Goal: Task Accomplishment & Management: Manage account settings

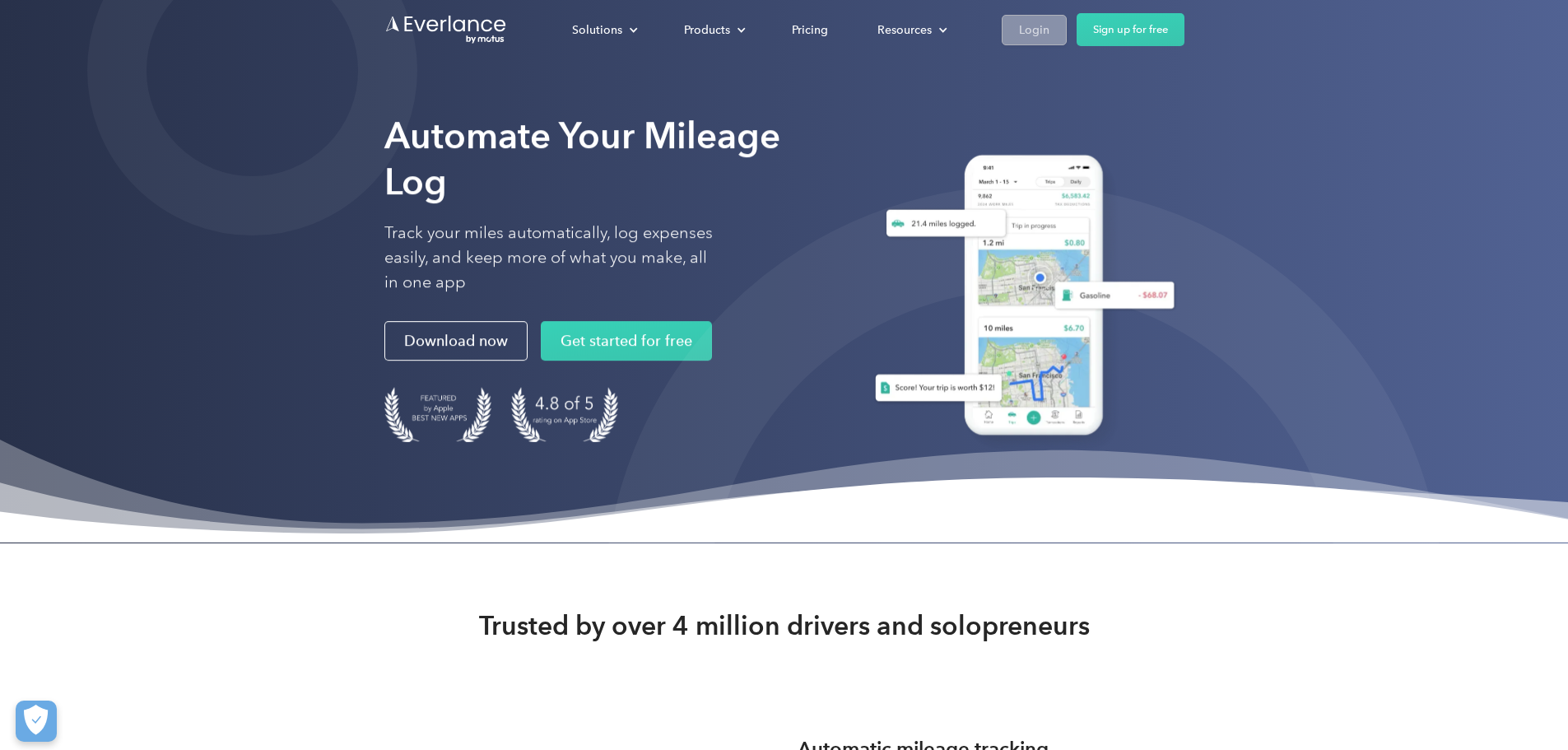
click at [1067, 29] on link "Login" at bounding box center [1034, 30] width 65 height 31
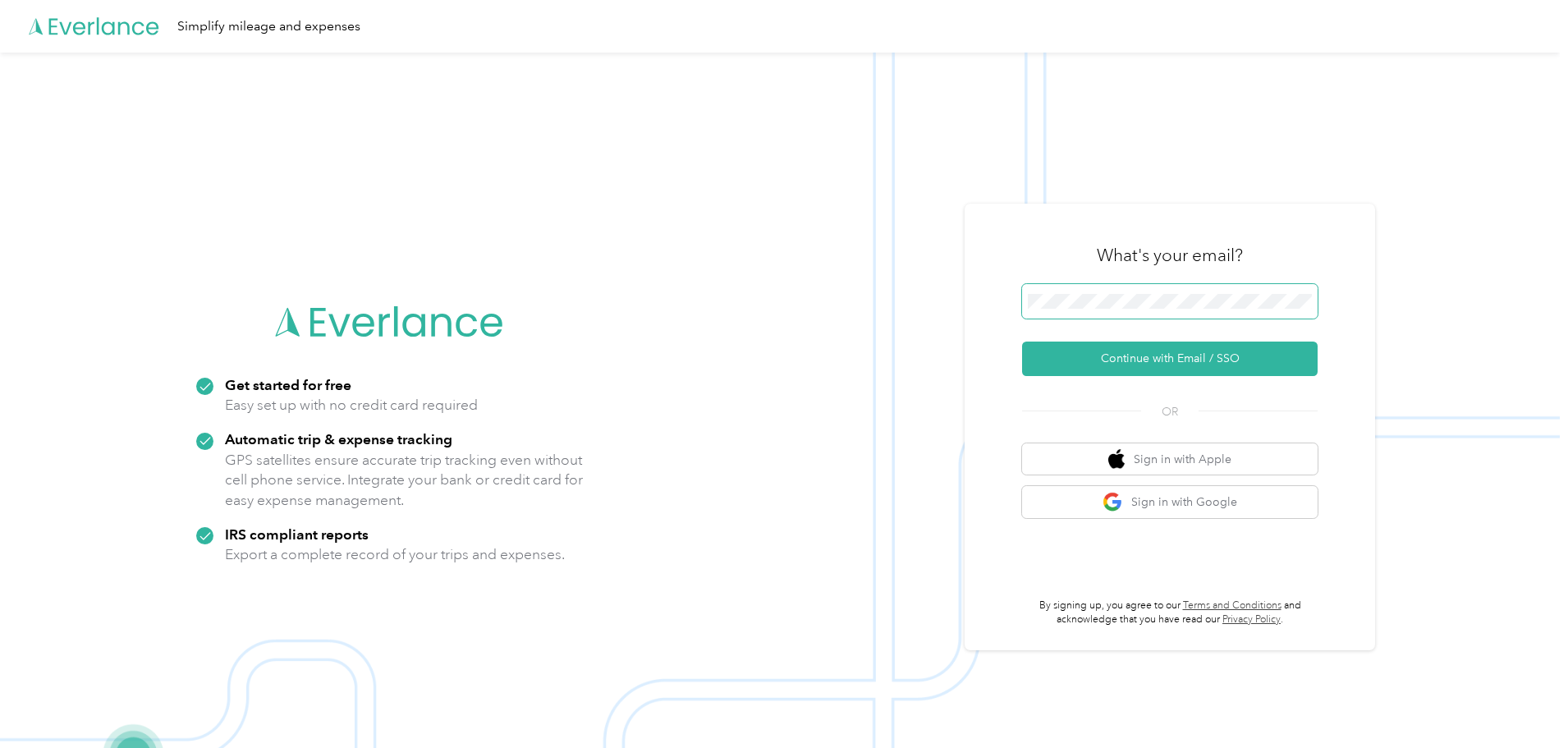
click at [1168, 293] on span at bounding box center [1169, 302] width 295 height 34
click at [1156, 359] on button "Continue with Email / SSO" at bounding box center [1169, 359] width 295 height 34
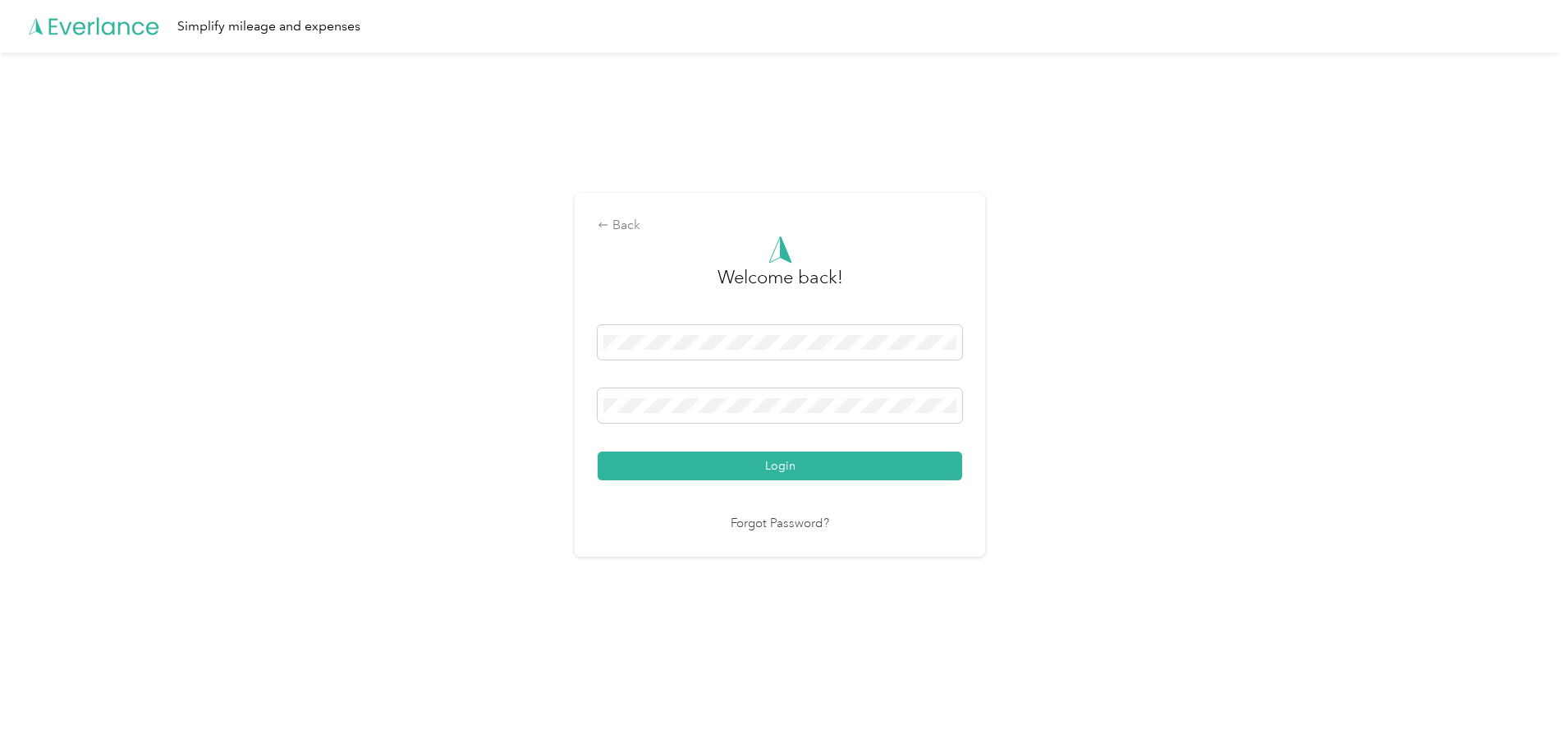
click at [597, 452] on button "Login" at bounding box center [779, 466] width 364 height 29
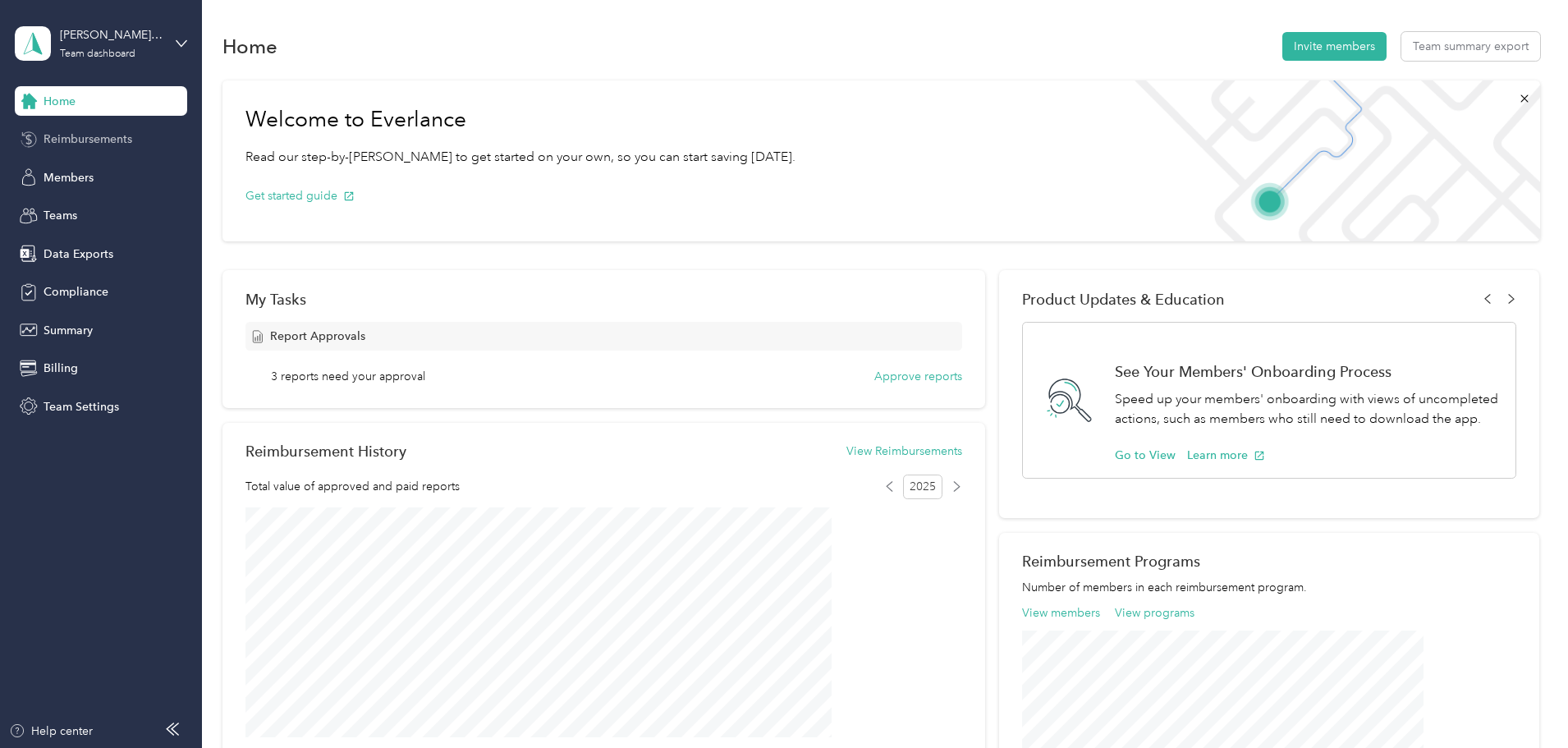
click at [85, 127] on div "Reimbursements" at bounding box center [101, 140] width 173 height 30
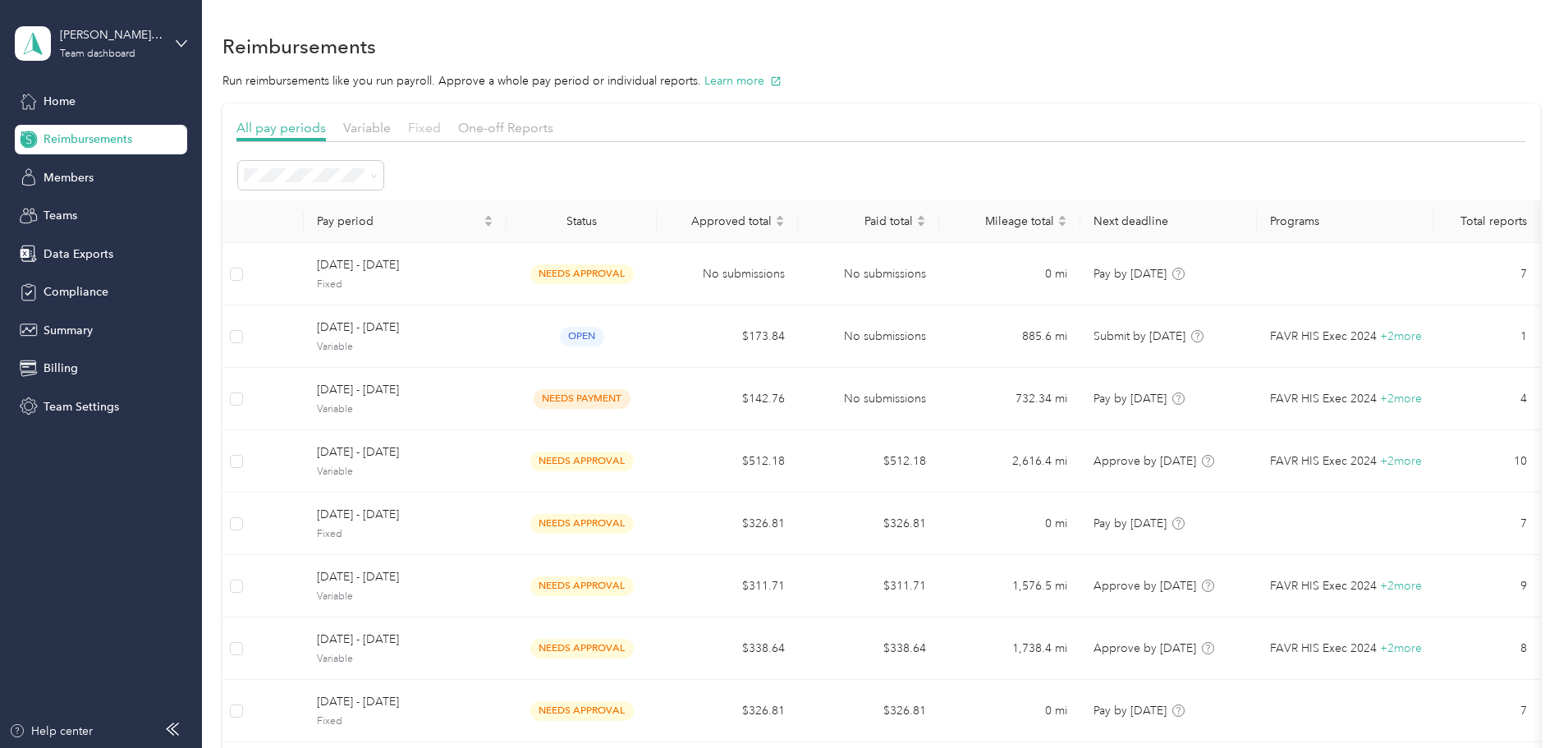
click at [441, 126] on span "Fixed" at bounding box center [424, 127] width 32 height 15
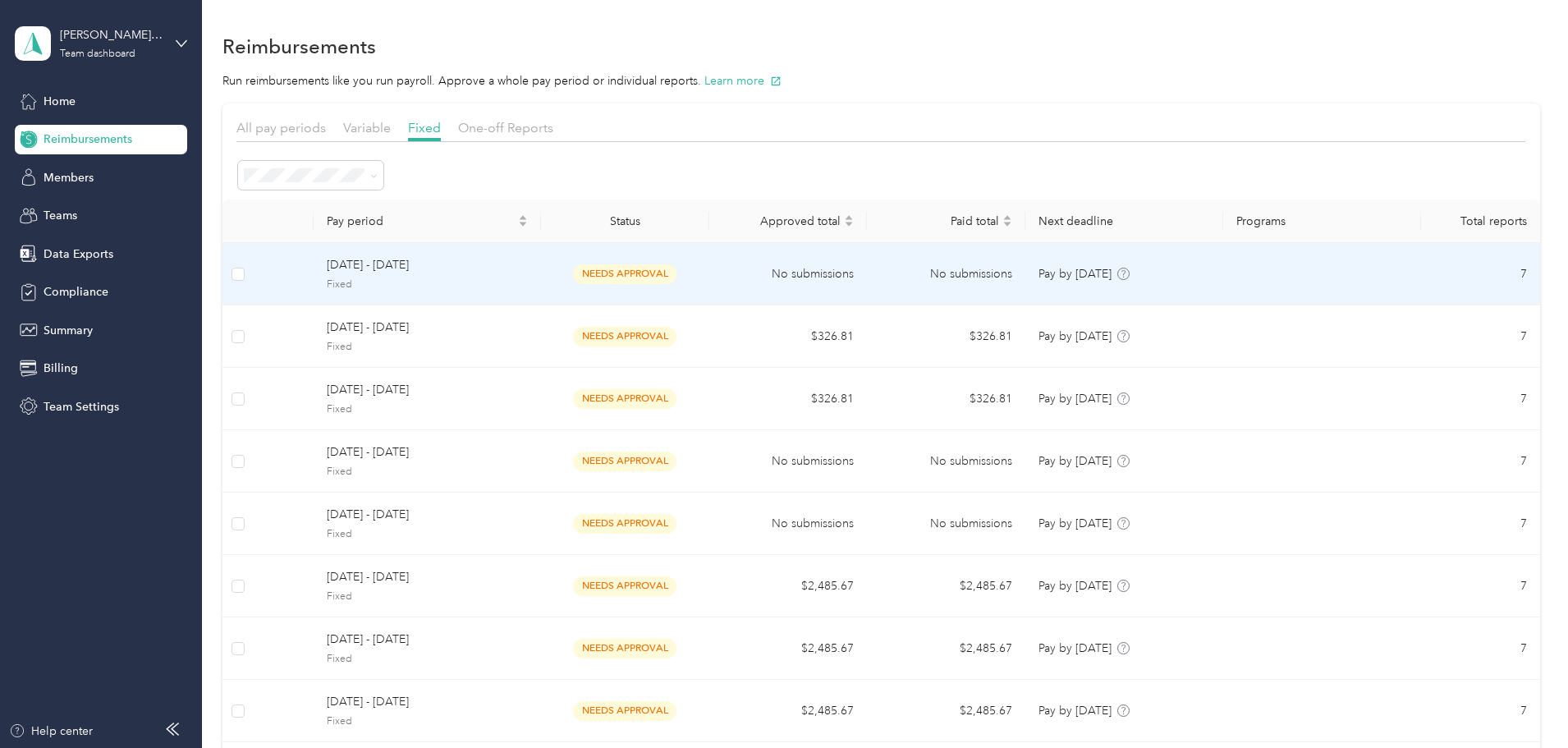
click at [479, 264] on span "[DATE] - [DATE]" at bounding box center [427, 266] width 202 height 18
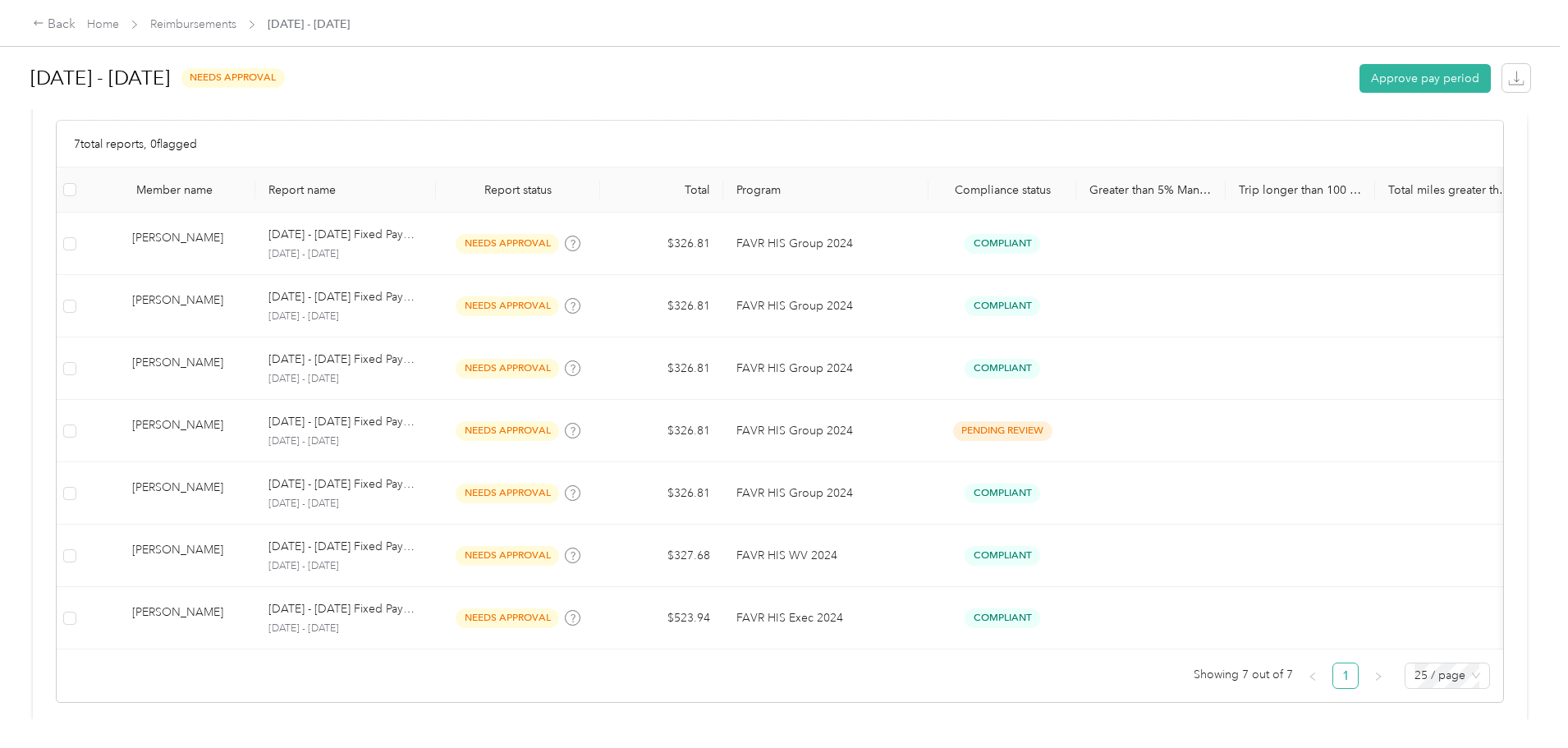
scroll to position [410, 0]
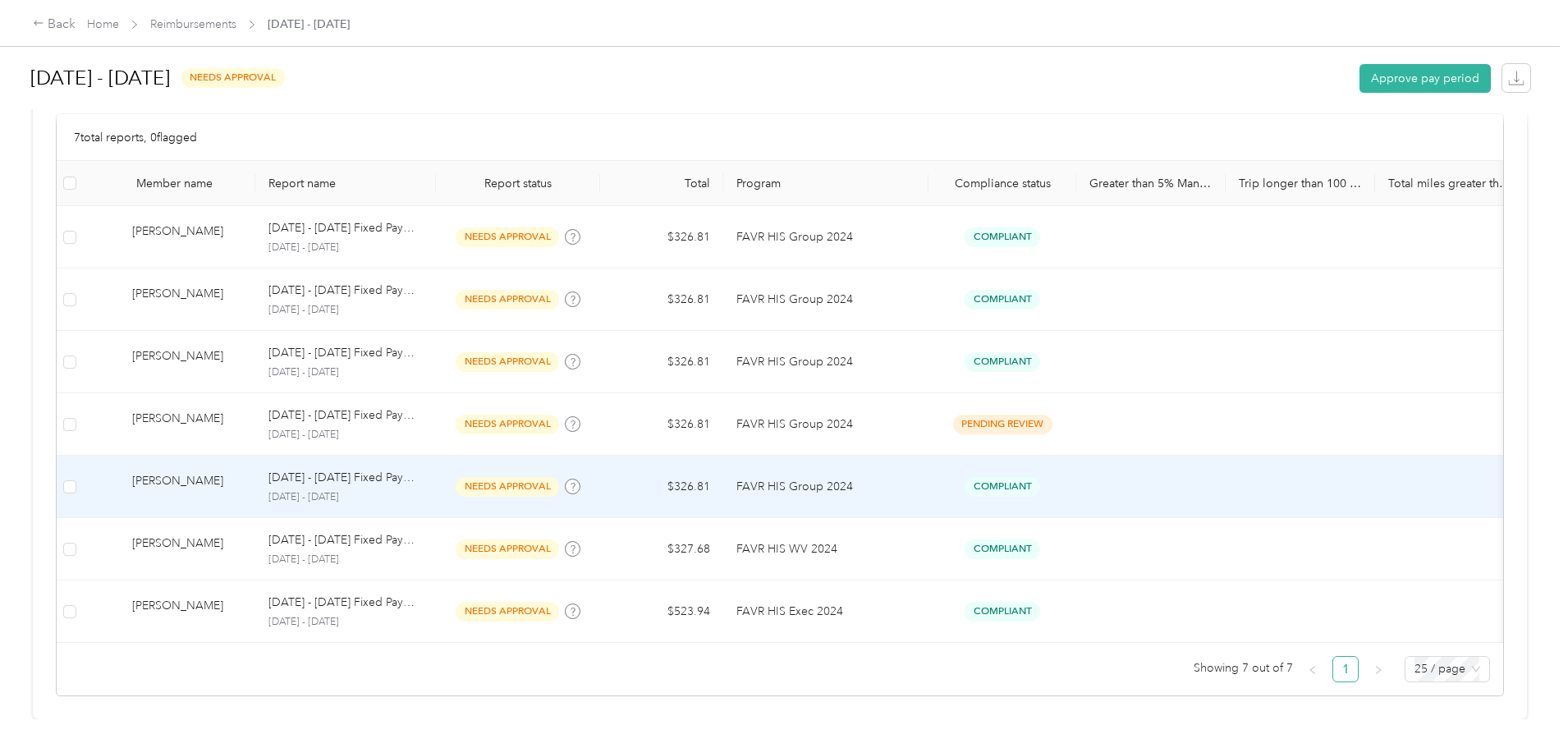
click at [423, 487] on p "[DATE] - [DATE] Fixed Payment" at bounding box center [345, 478] width 155 height 18
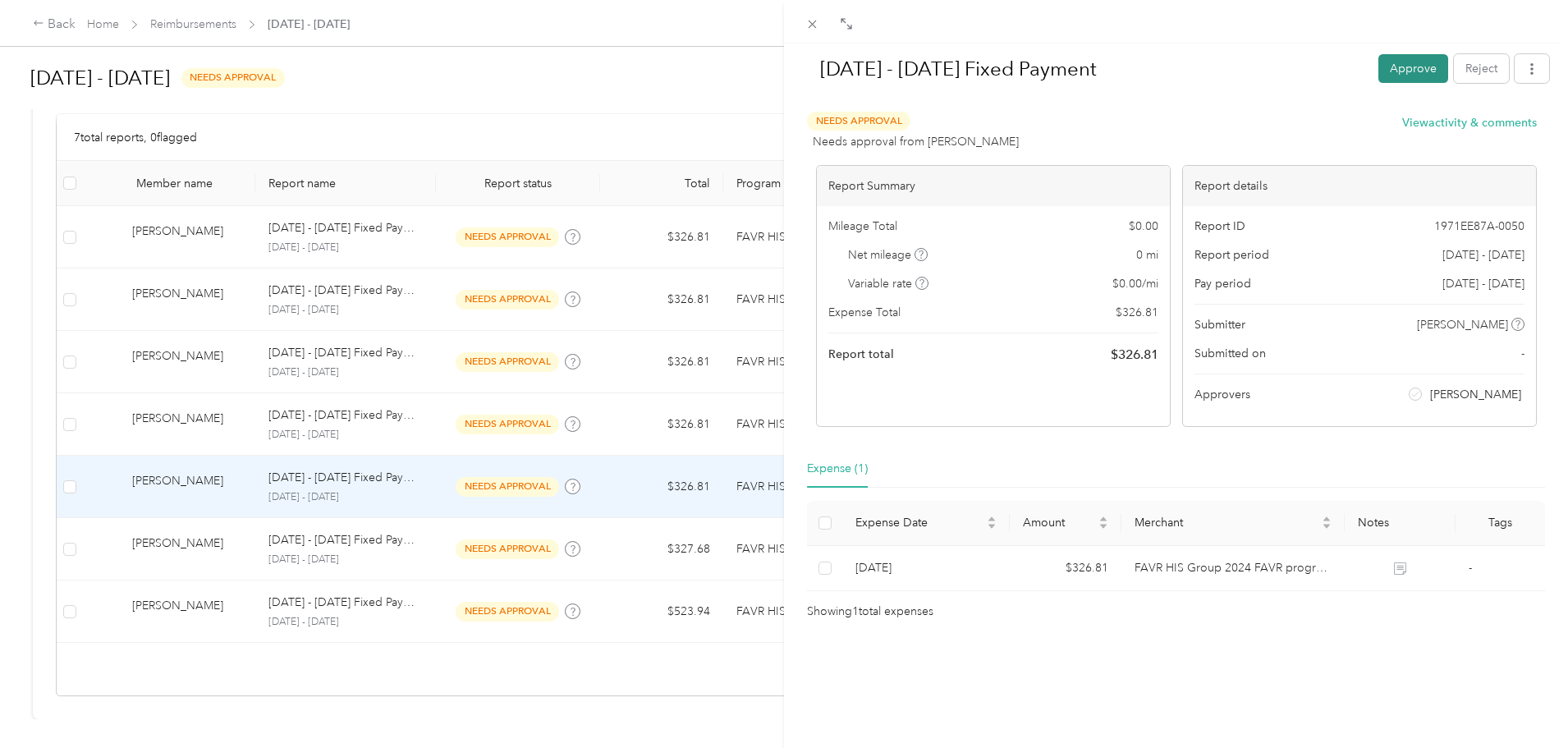
click at [1384, 70] on button "Approve" at bounding box center [1413, 68] width 70 height 29
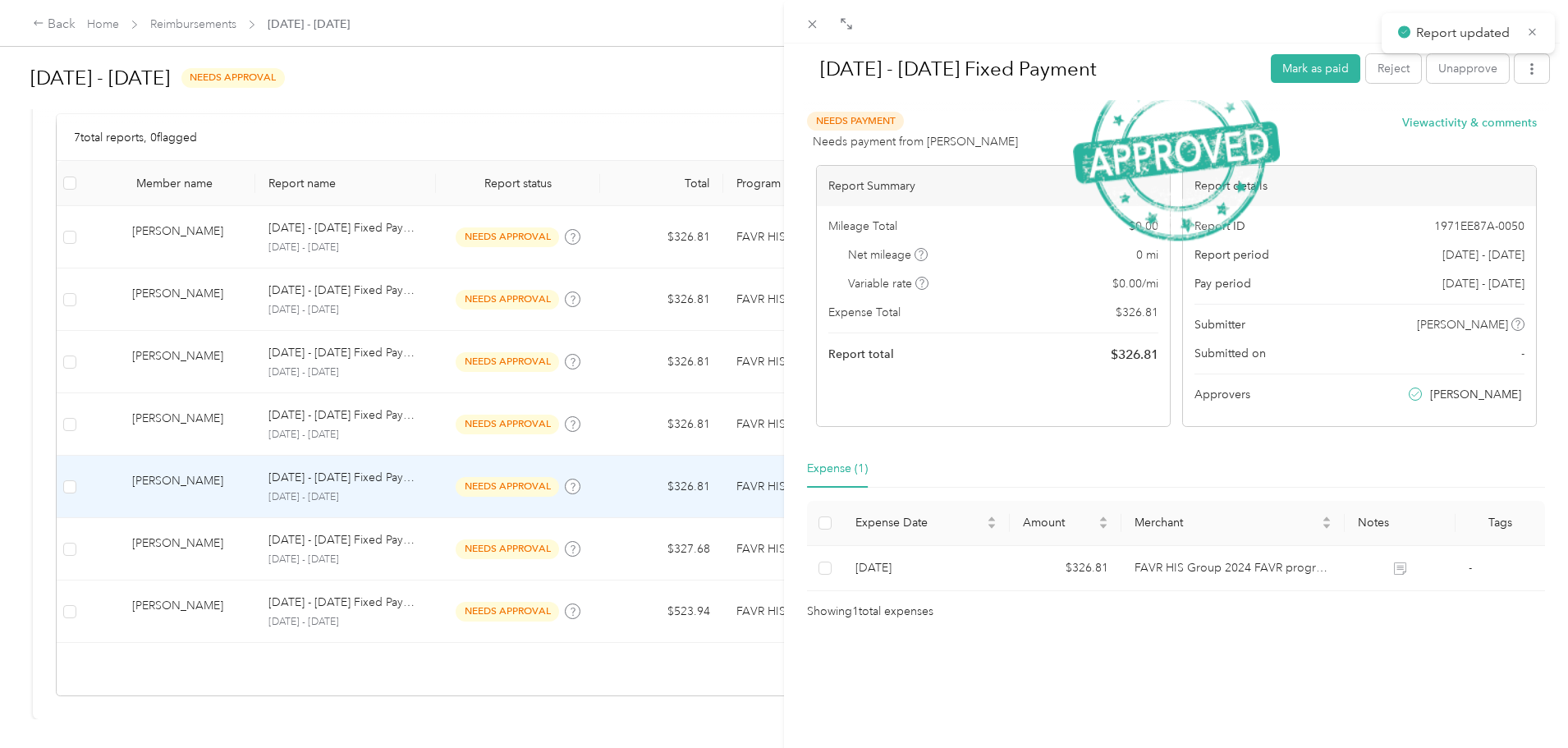
scroll to position [383, 0]
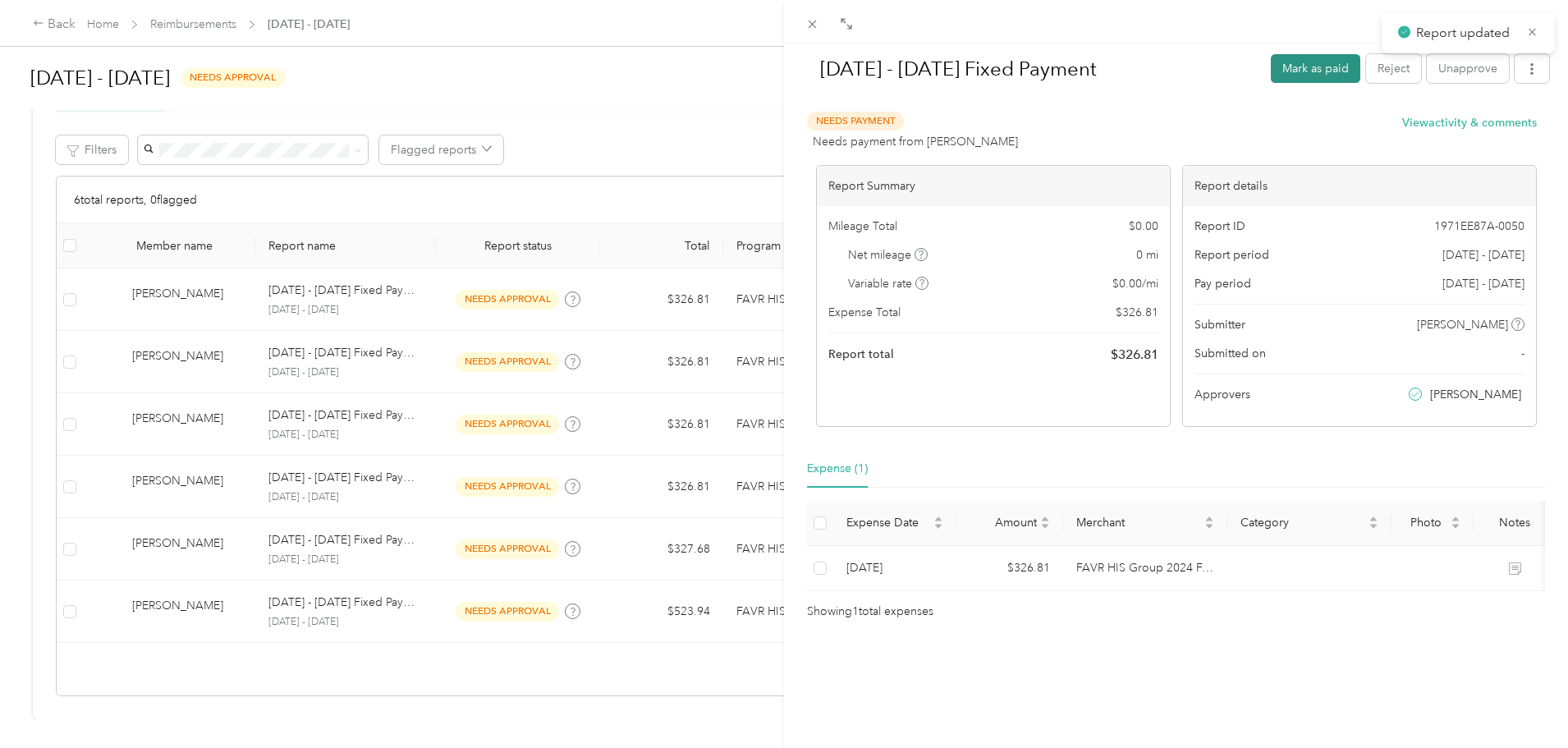
click at [1280, 70] on button "Mark as paid" at bounding box center [1314, 68] width 89 height 29
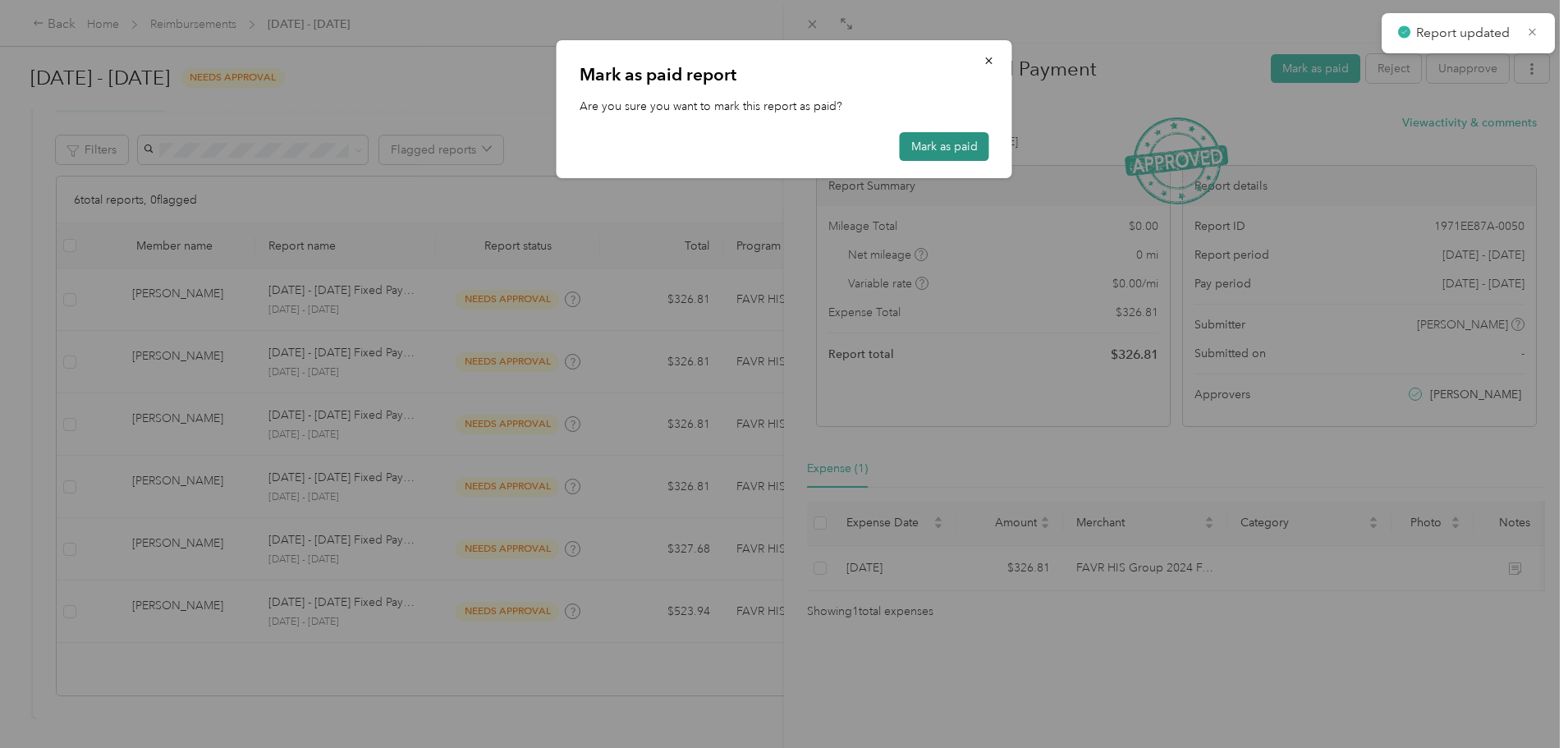
click at [961, 150] on button "Mark as paid" at bounding box center [944, 147] width 89 height 29
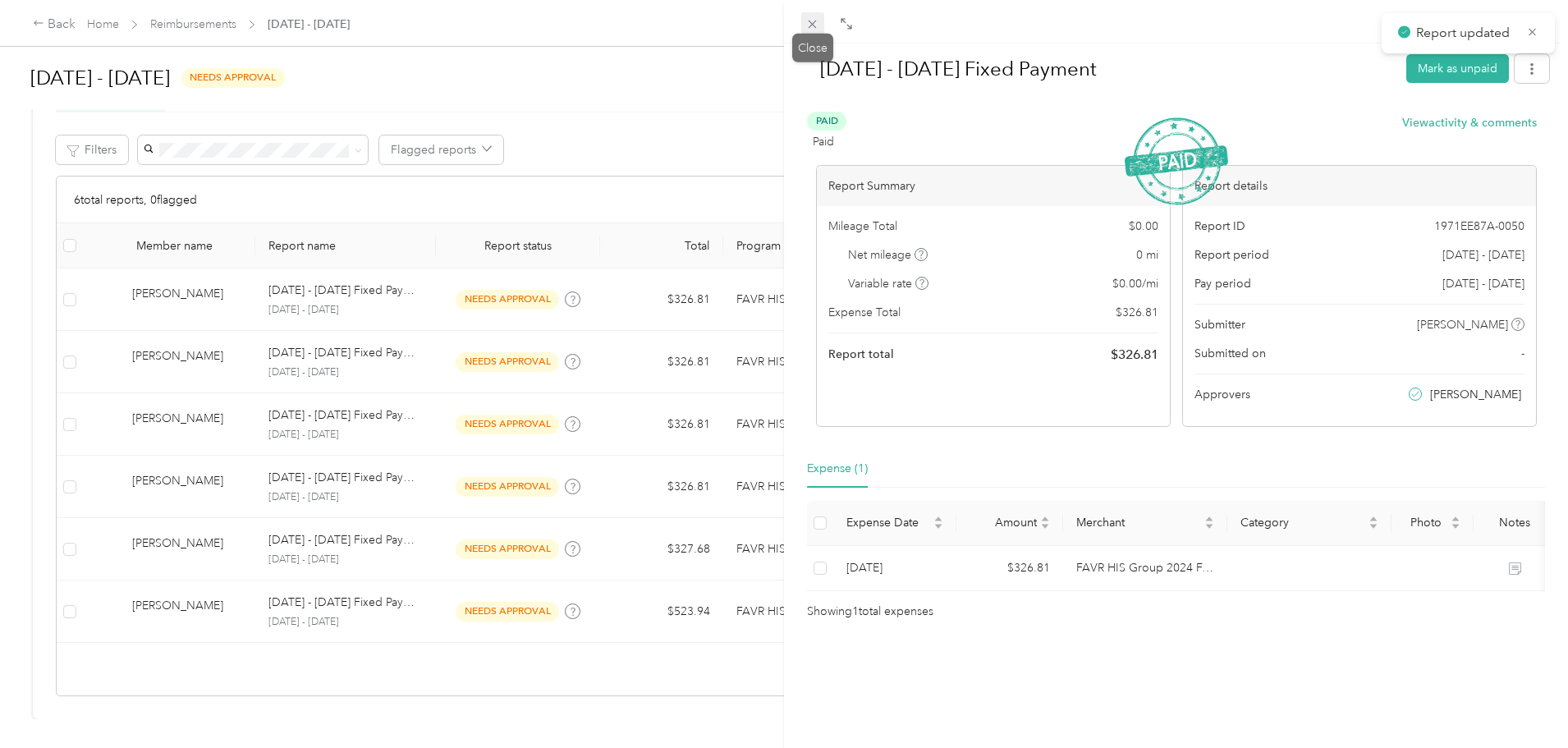
click at [810, 23] on icon at bounding box center [812, 24] width 14 height 14
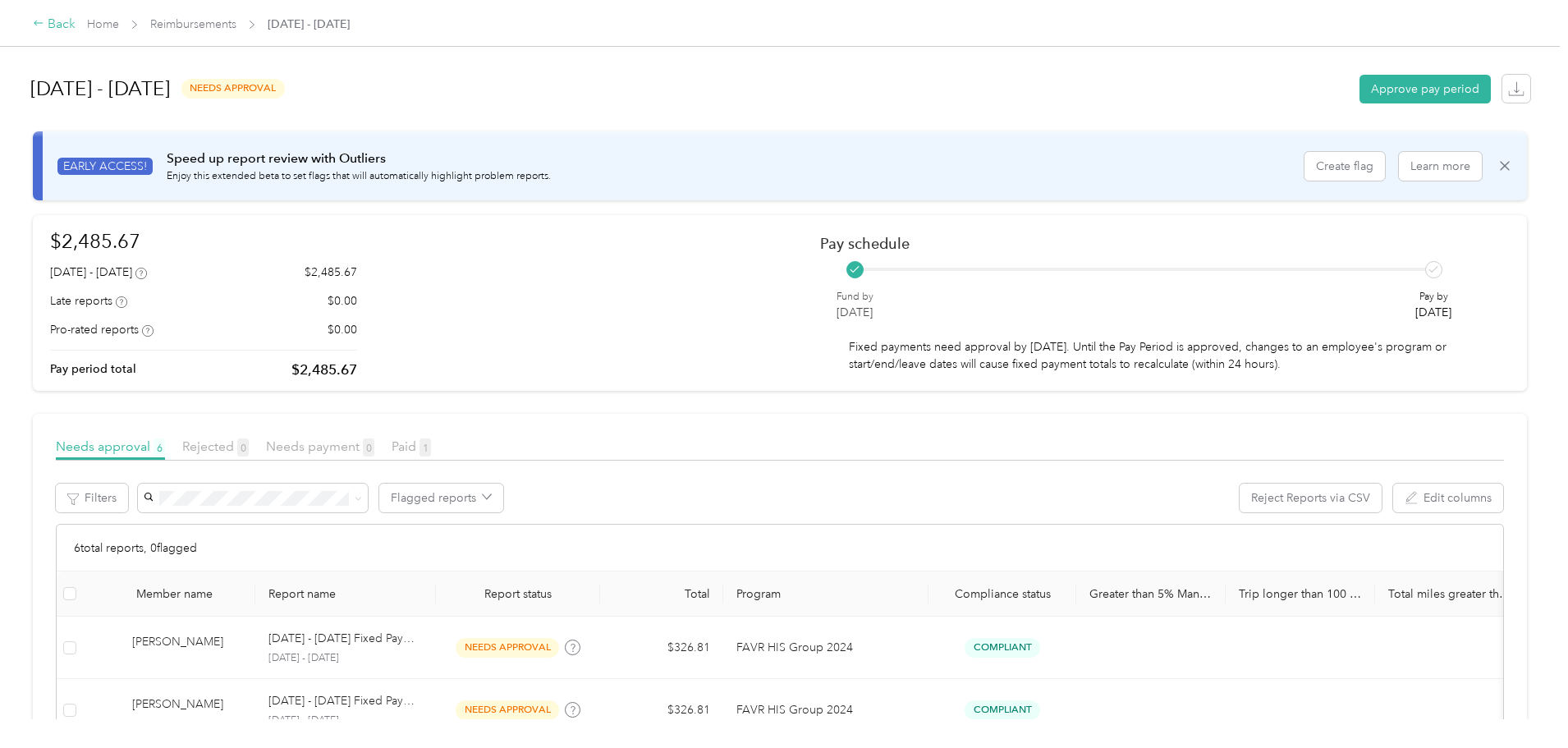
click at [44, 21] on icon at bounding box center [38, 23] width 12 height 12
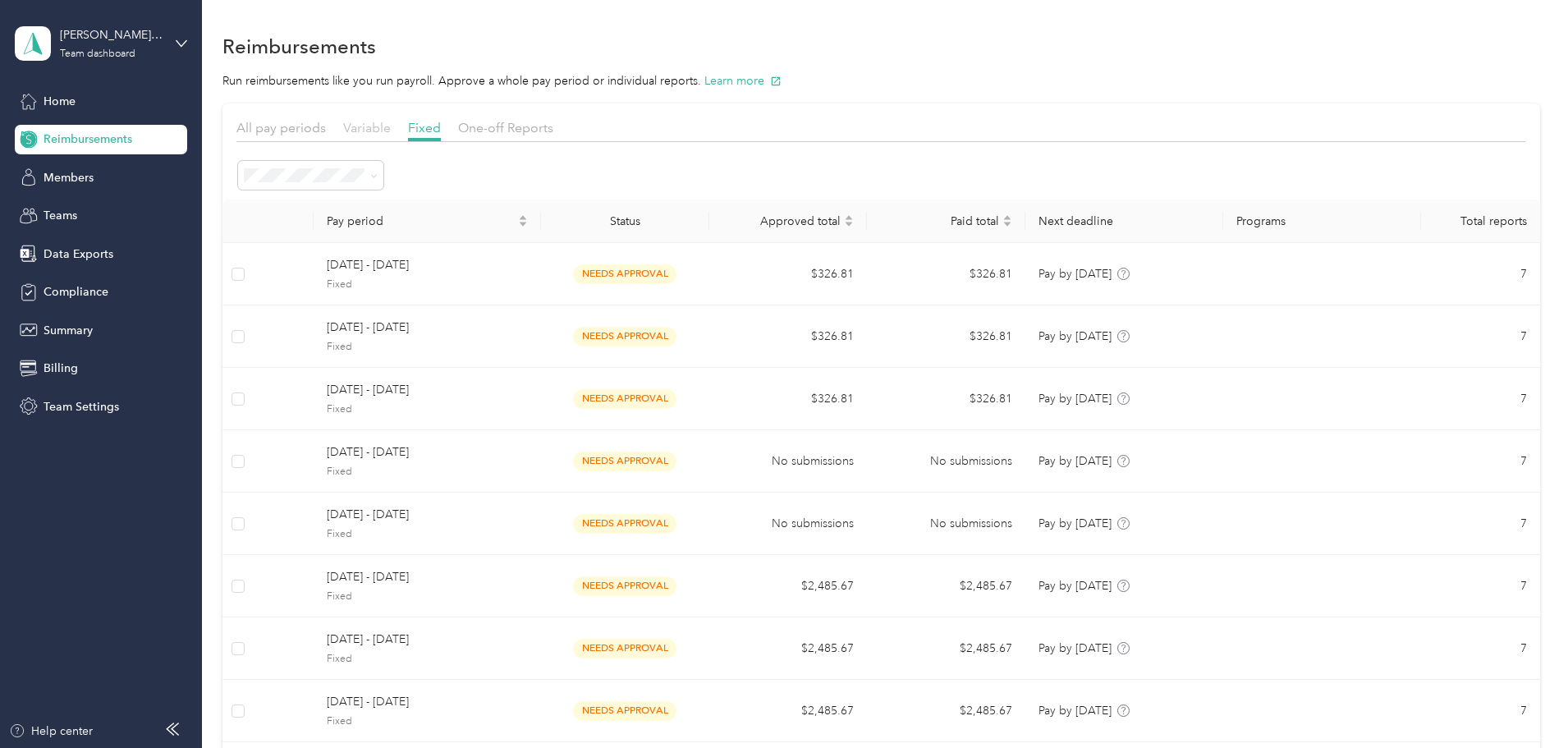
click at [390, 127] on span "Variable" at bounding box center [366, 127] width 48 height 15
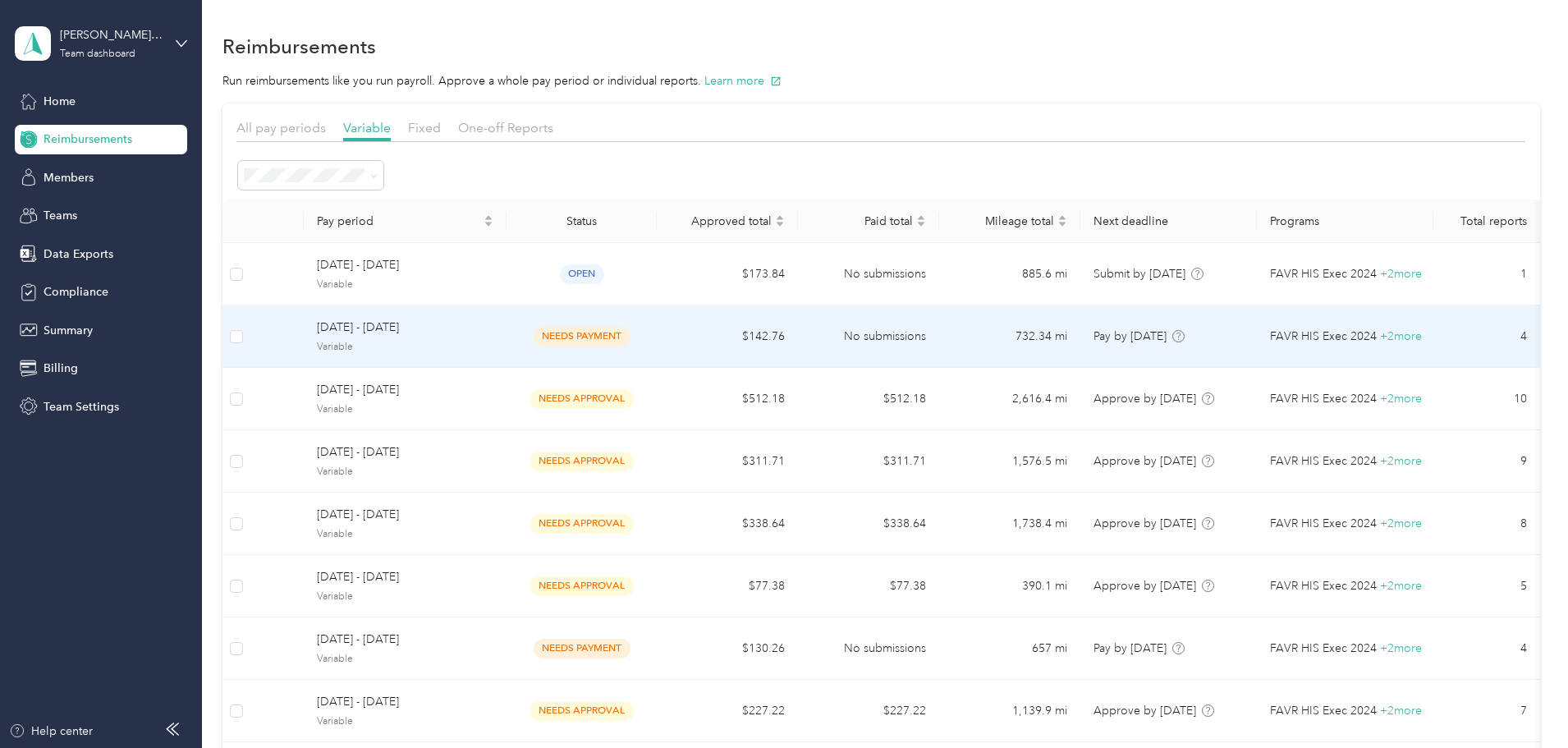
click at [491, 340] on span "Variable" at bounding box center [405, 347] width 176 height 14
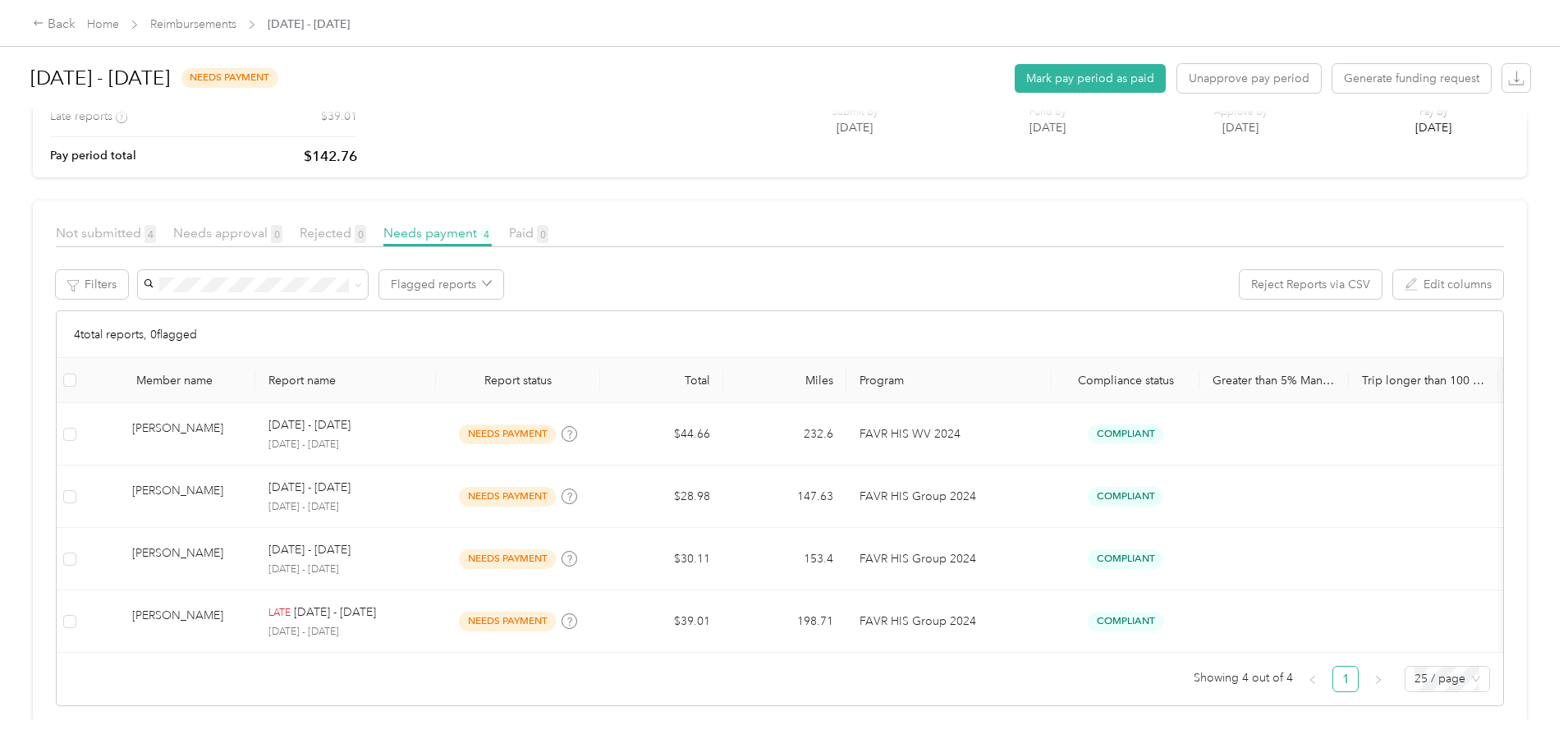
scroll to position [220, 0]
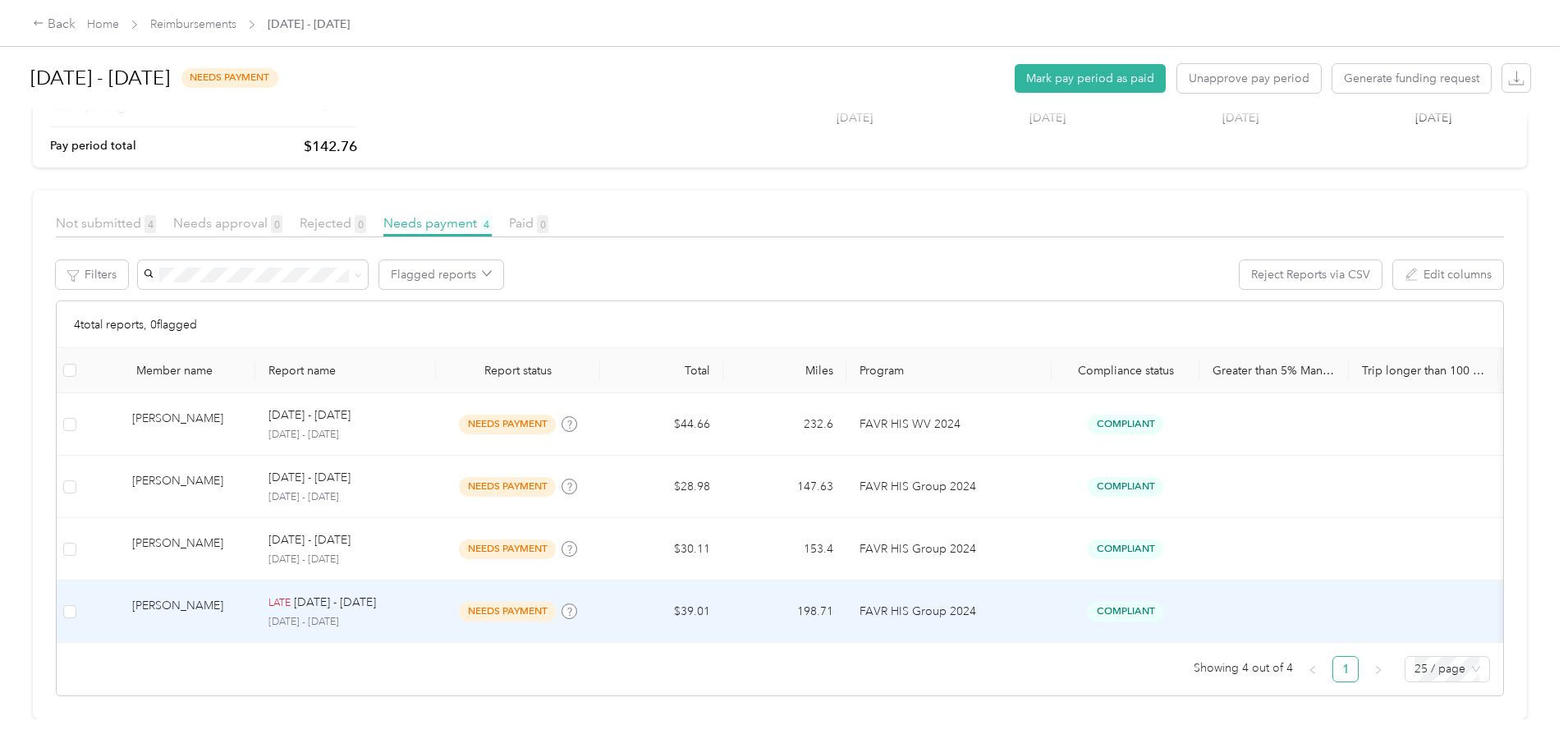
click at [376, 594] on p "[DATE] - [DATE]" at bounding box center [335, 603] width 82 height 18
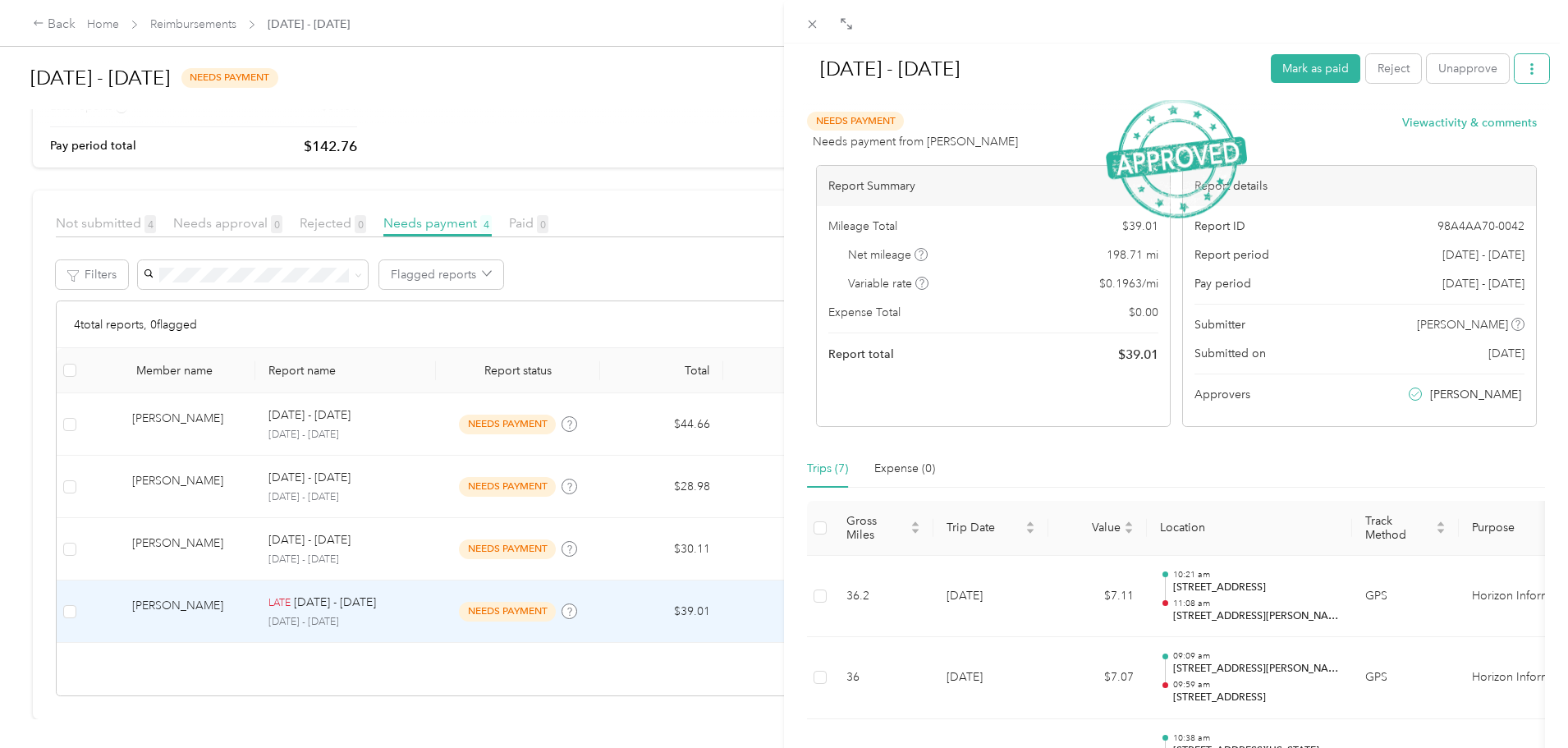
click at [1526, 68] on icon "button" at bounding box center [1531, 68] width 12 height 12
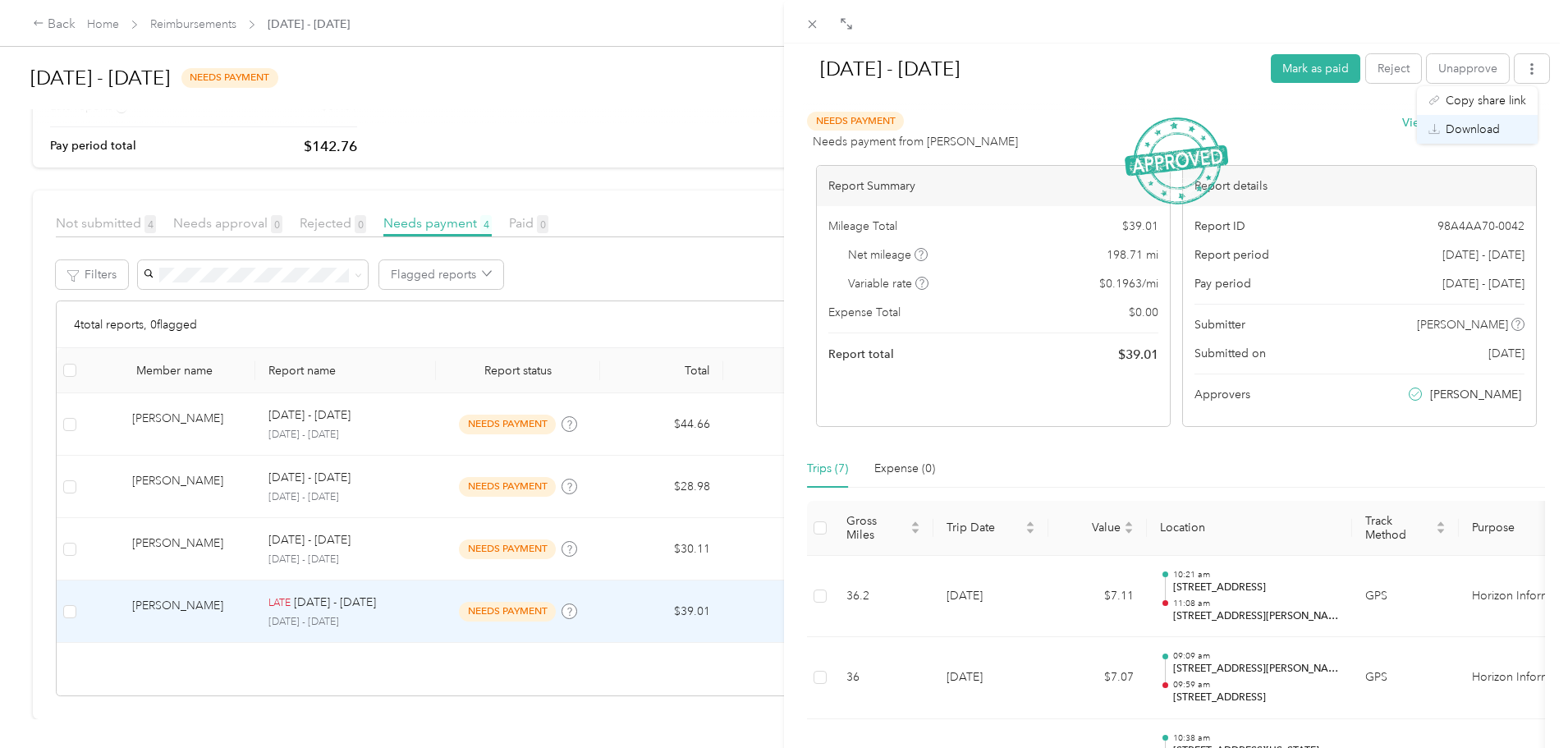
click at [1488, 124] on span "Download" at bounding box center [1473, 129] width 54 height 17
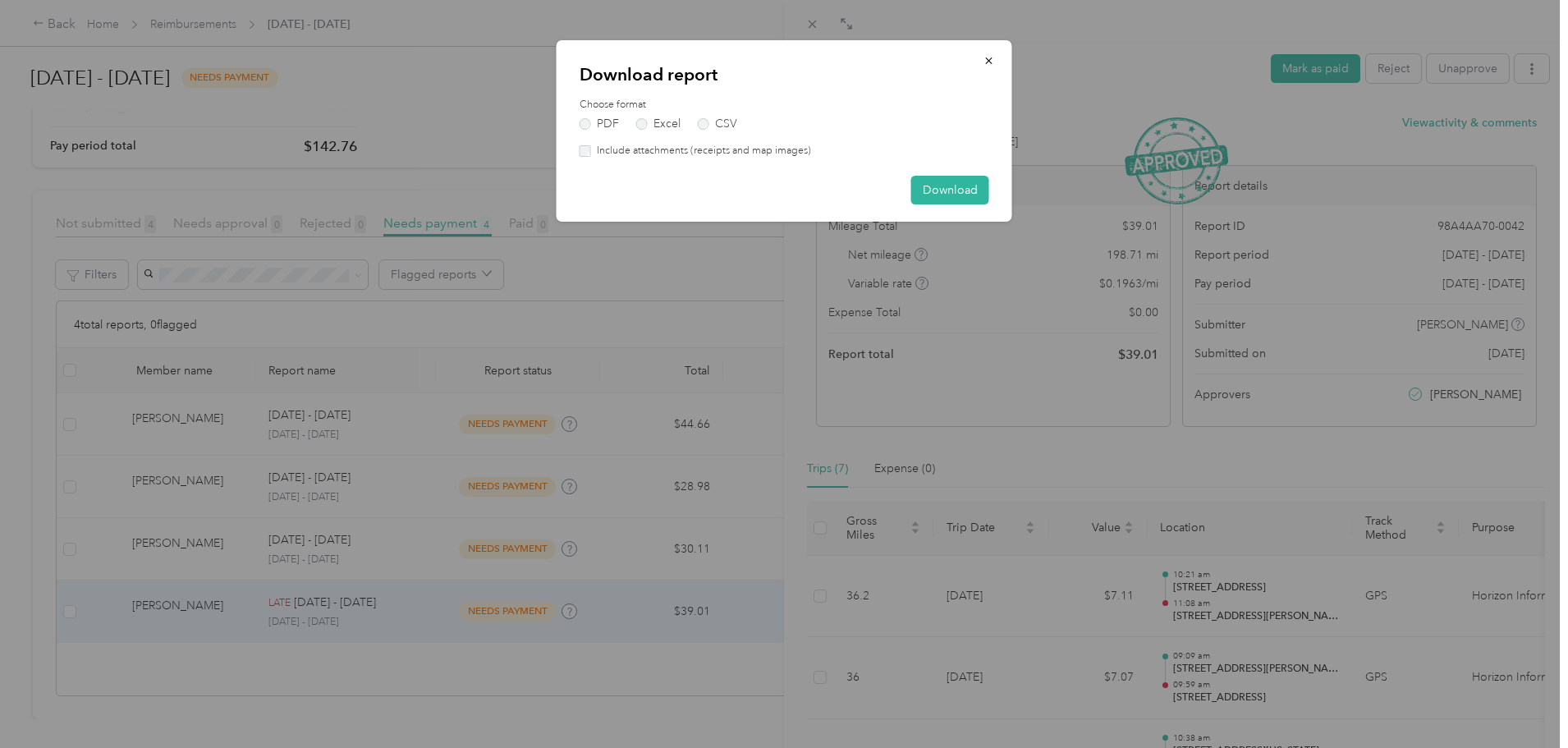
click at [946, 174] on div "Download report Choose format PDF Excel CSV Include attachments (receipts and m…" at bounding box center [784, 131] width 455 height 182
click at [941, 193] on button "Download" at bounding box center [950, 190] width 78 height 29
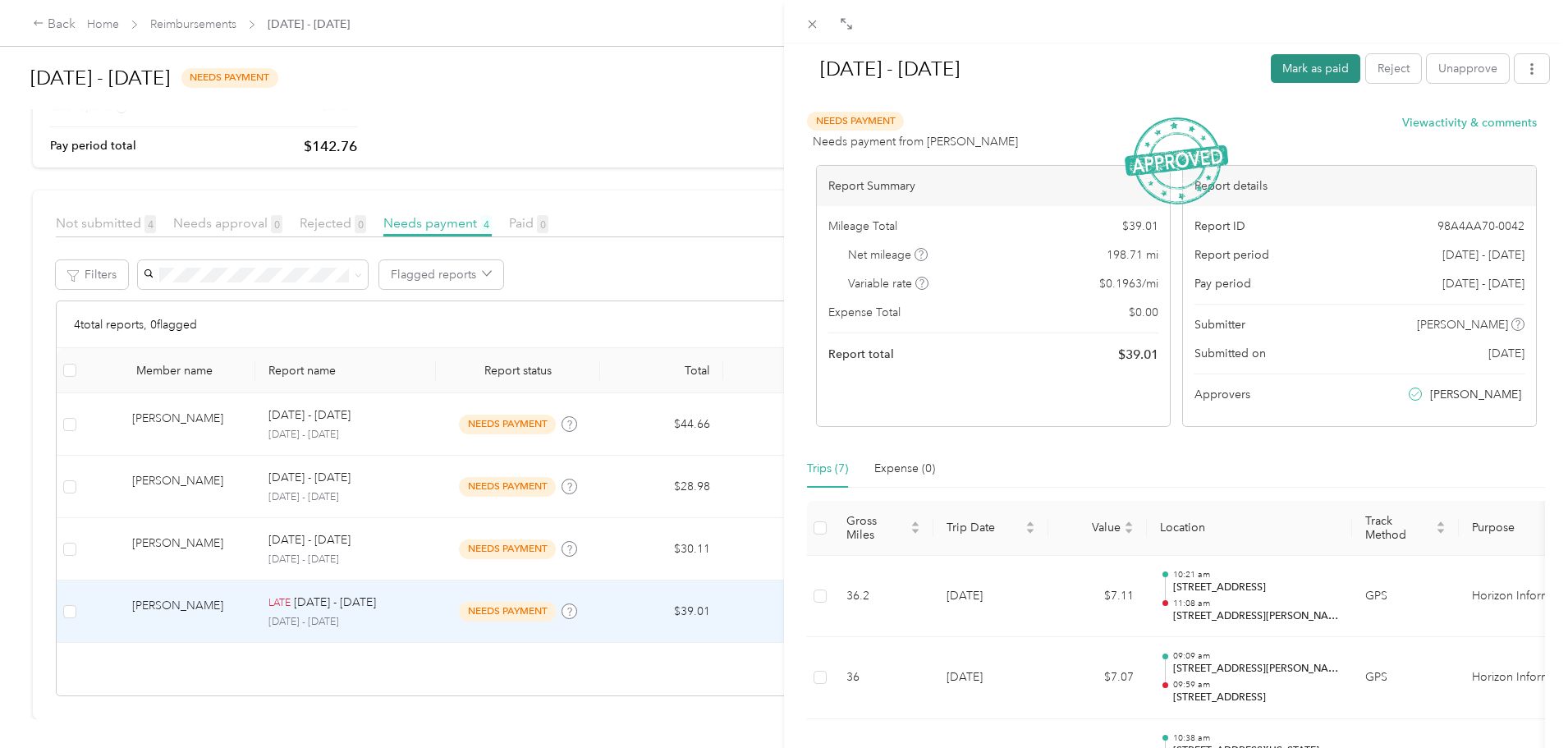
click at [1289, 76] on button "Mark as paid" at bounding box center [1314, 68] width 89 height 29
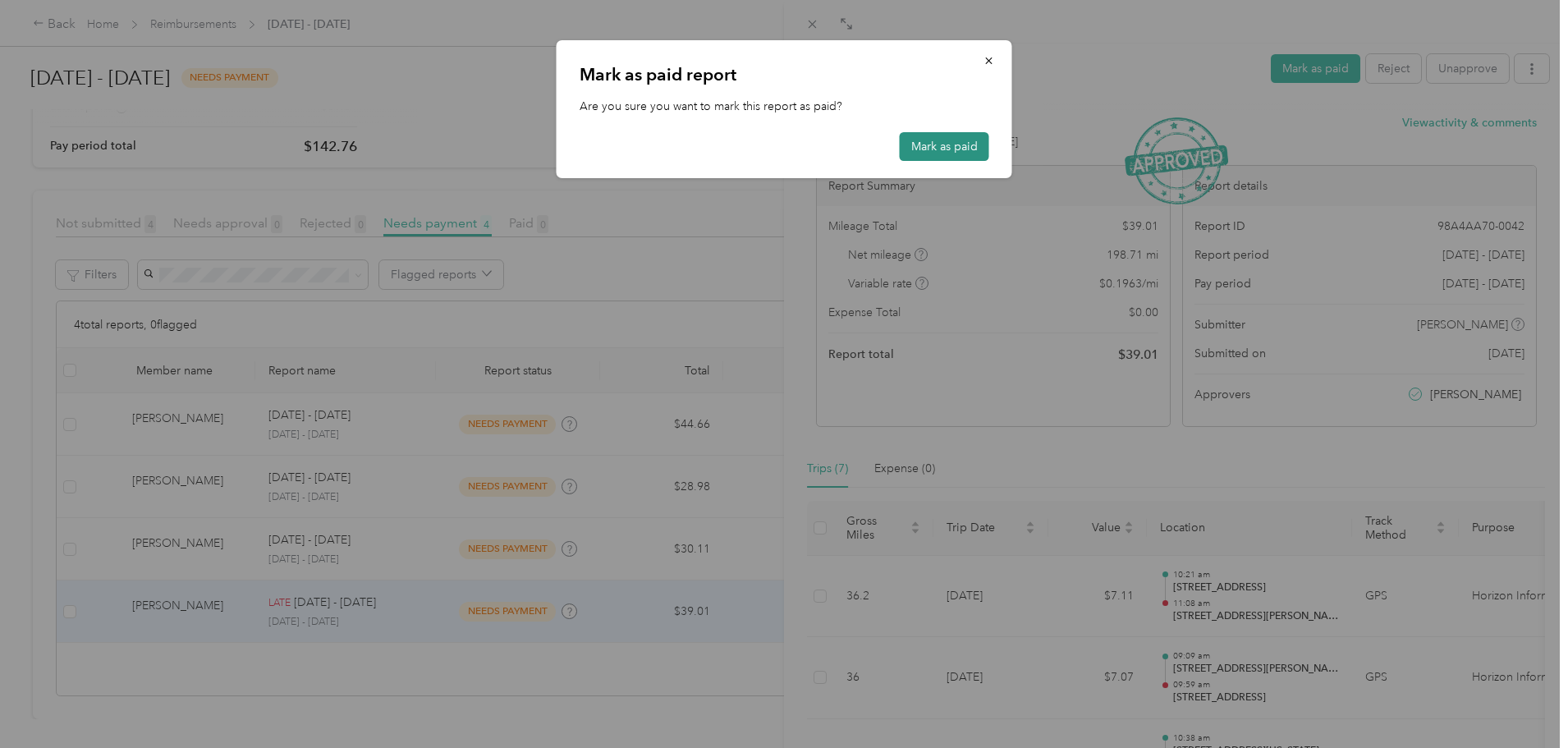
click at [969, 149] on button "Mark as paid" at bounding box center [944, 147] width 89 height 29
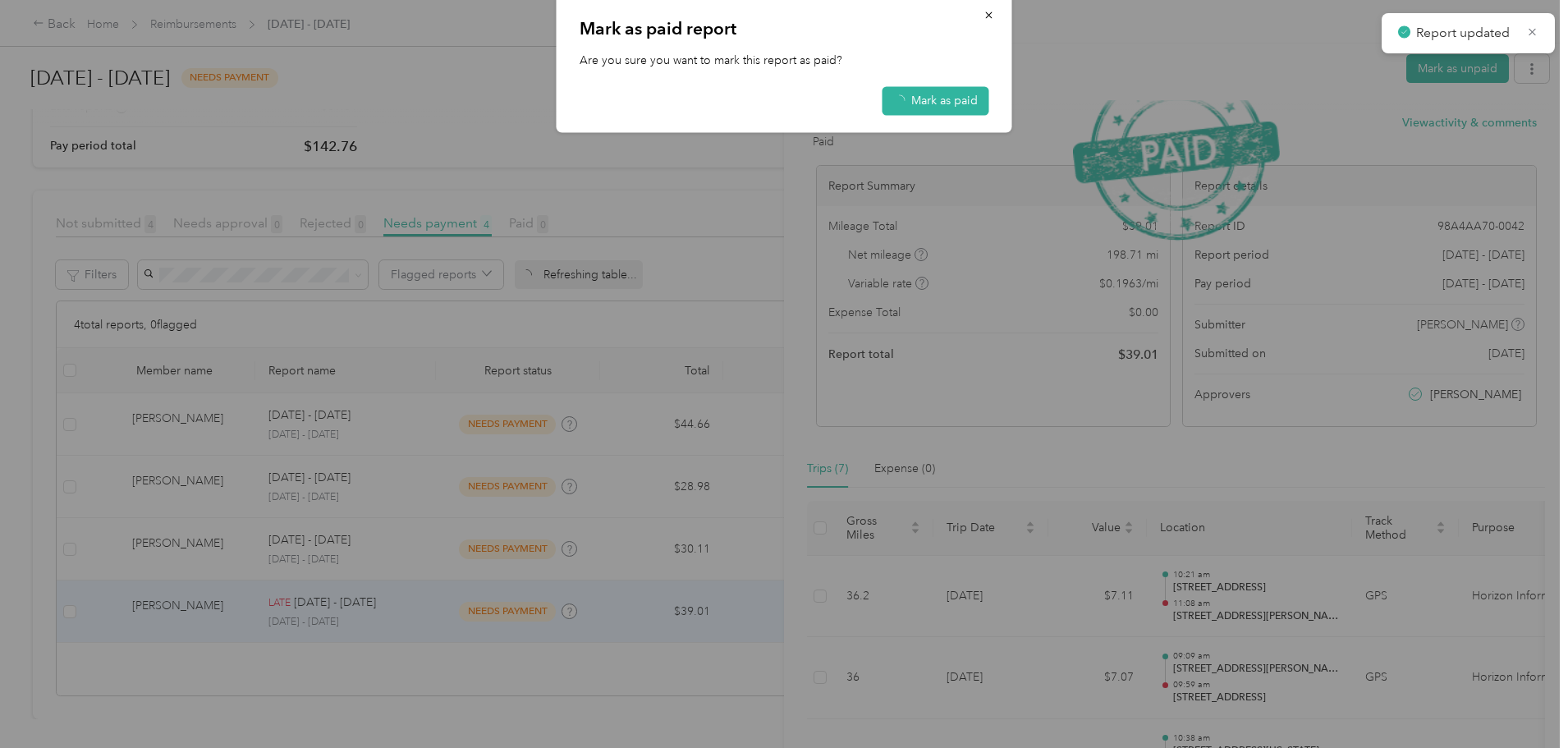
scroll to position [157, 0]
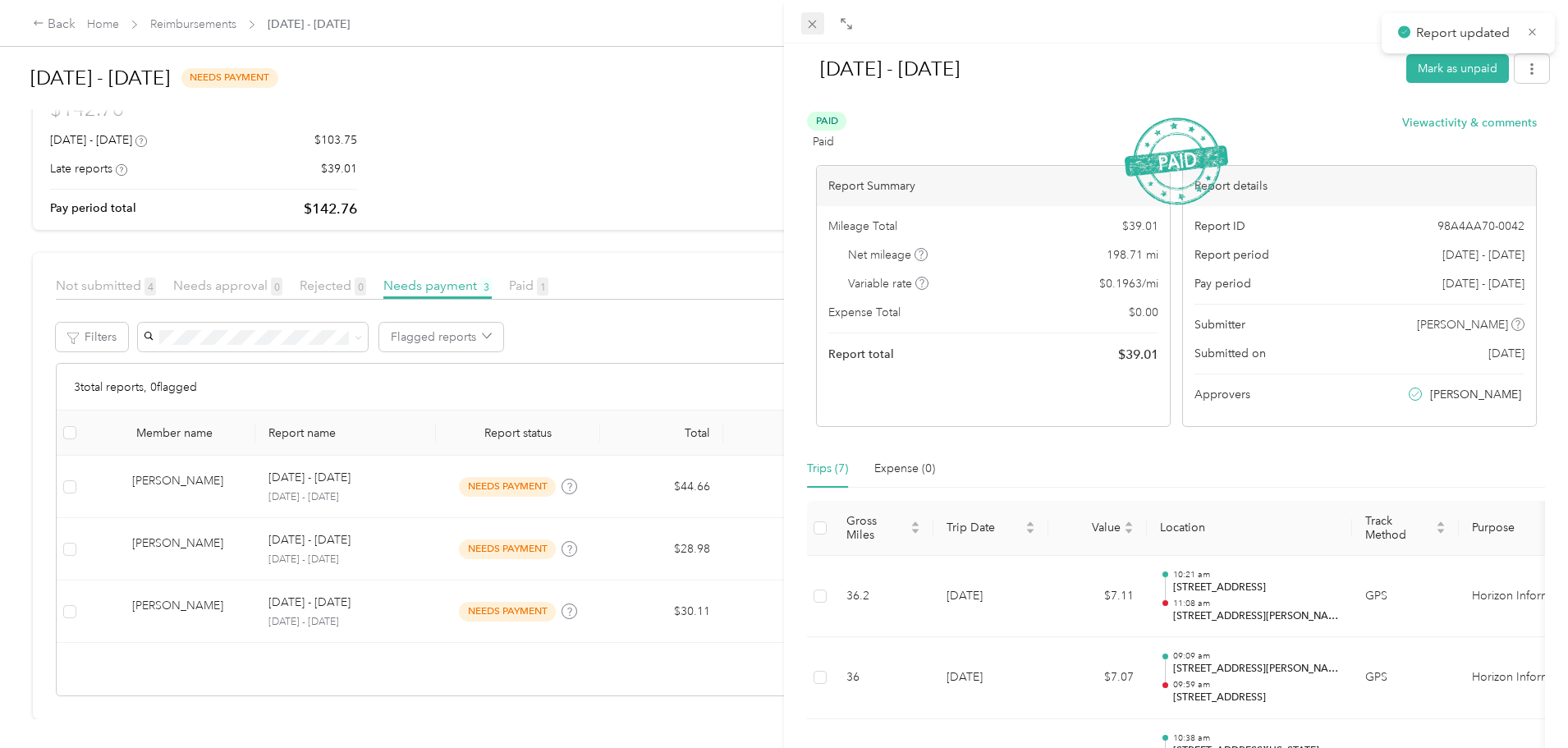
click at [807, 23] on icon at bounding box center [812, 24] width 14 height 14
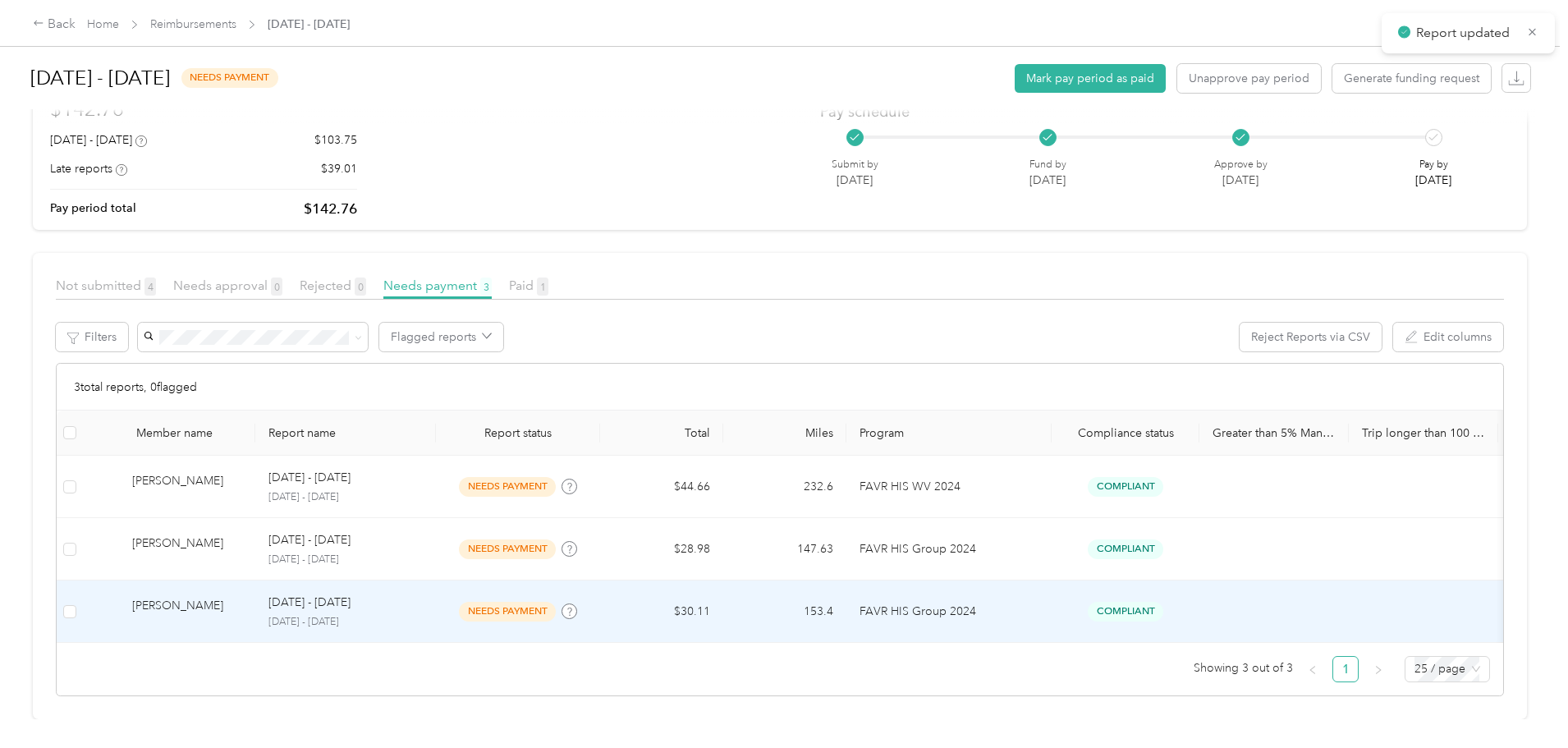
click at [723, 581] on td "$30.11" at bounding box center [661, 611] width 123 height 62
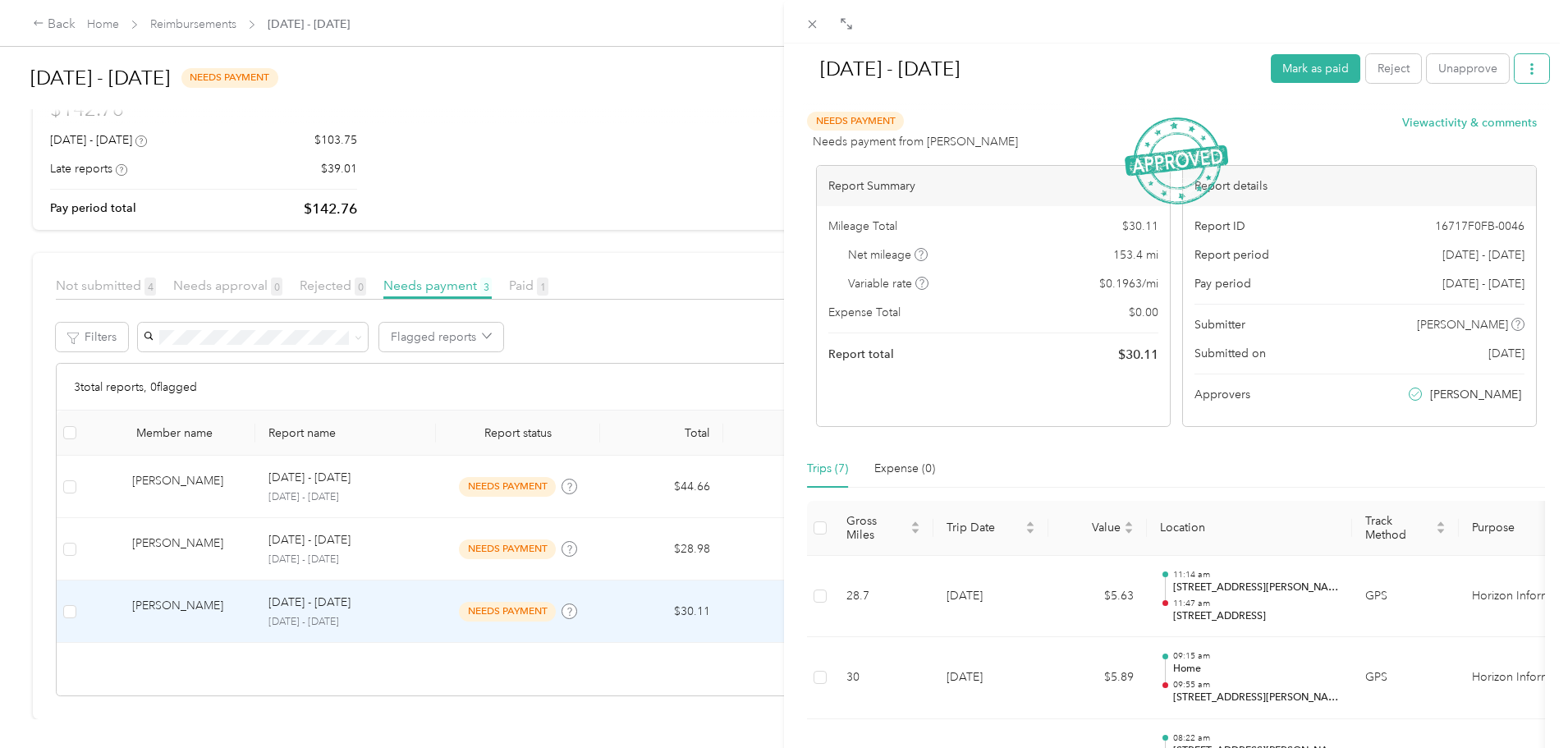
click at [1526, 68] on icon "button" at bounding box center [1531, 68] width 12 height 12
click at [1517, 127] on div "Download" at bounding box center [1477, 129] width 98 height 17
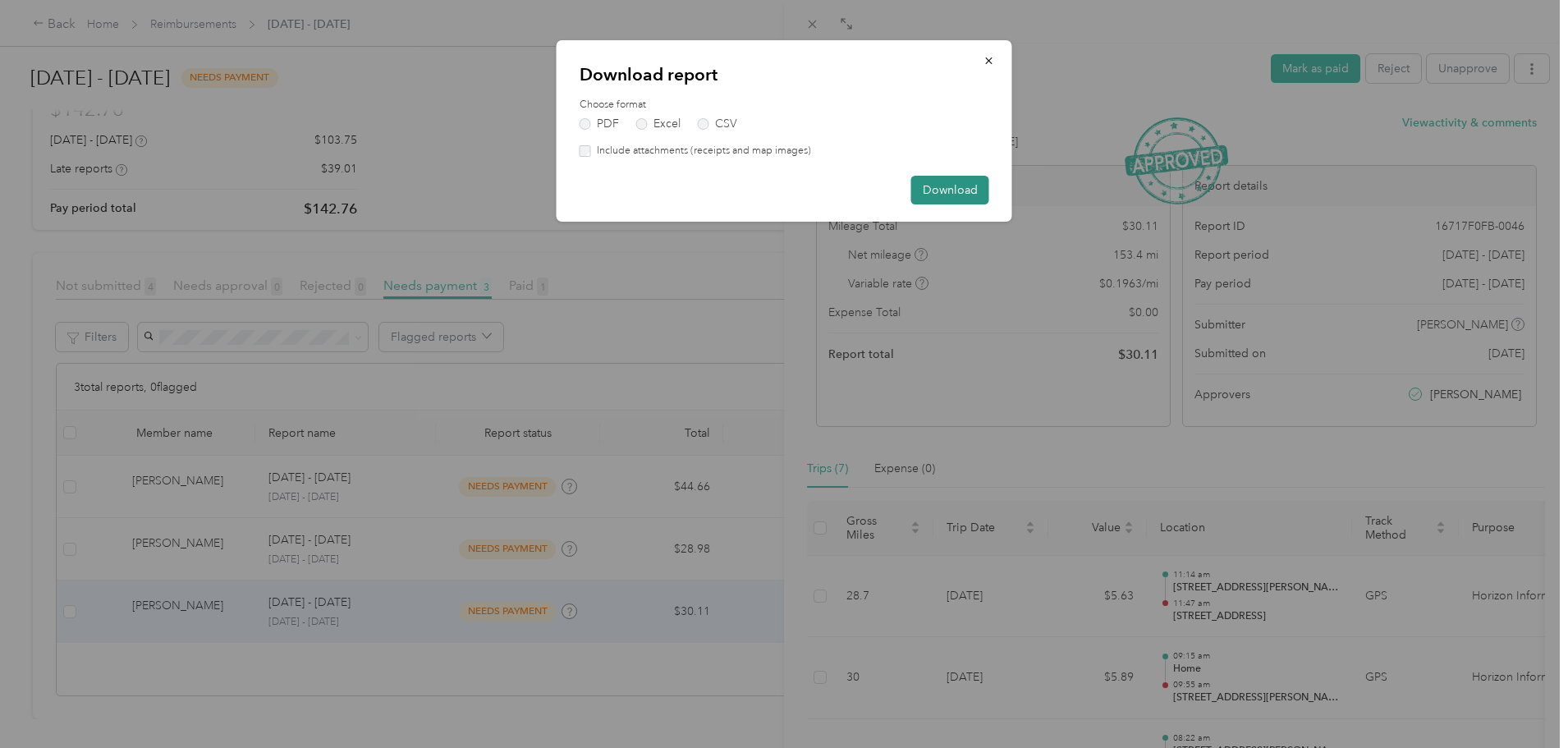
click at [933, 186] on button "Download" at bounding box center [950, 190] width 78 height 29
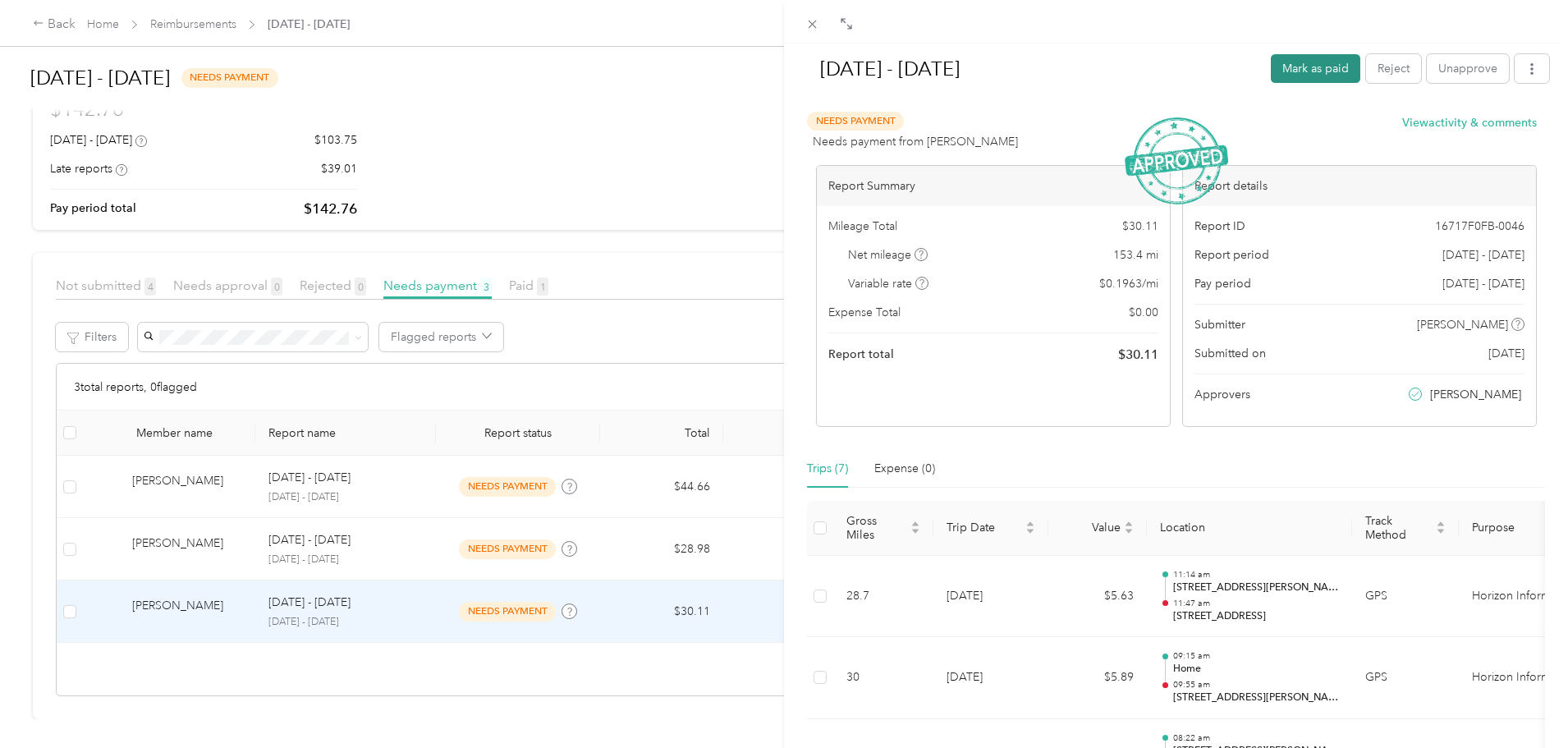
click at [1270, 70] on button "Mark as paid" at bounding box center [1314, 68] width 89 height 29
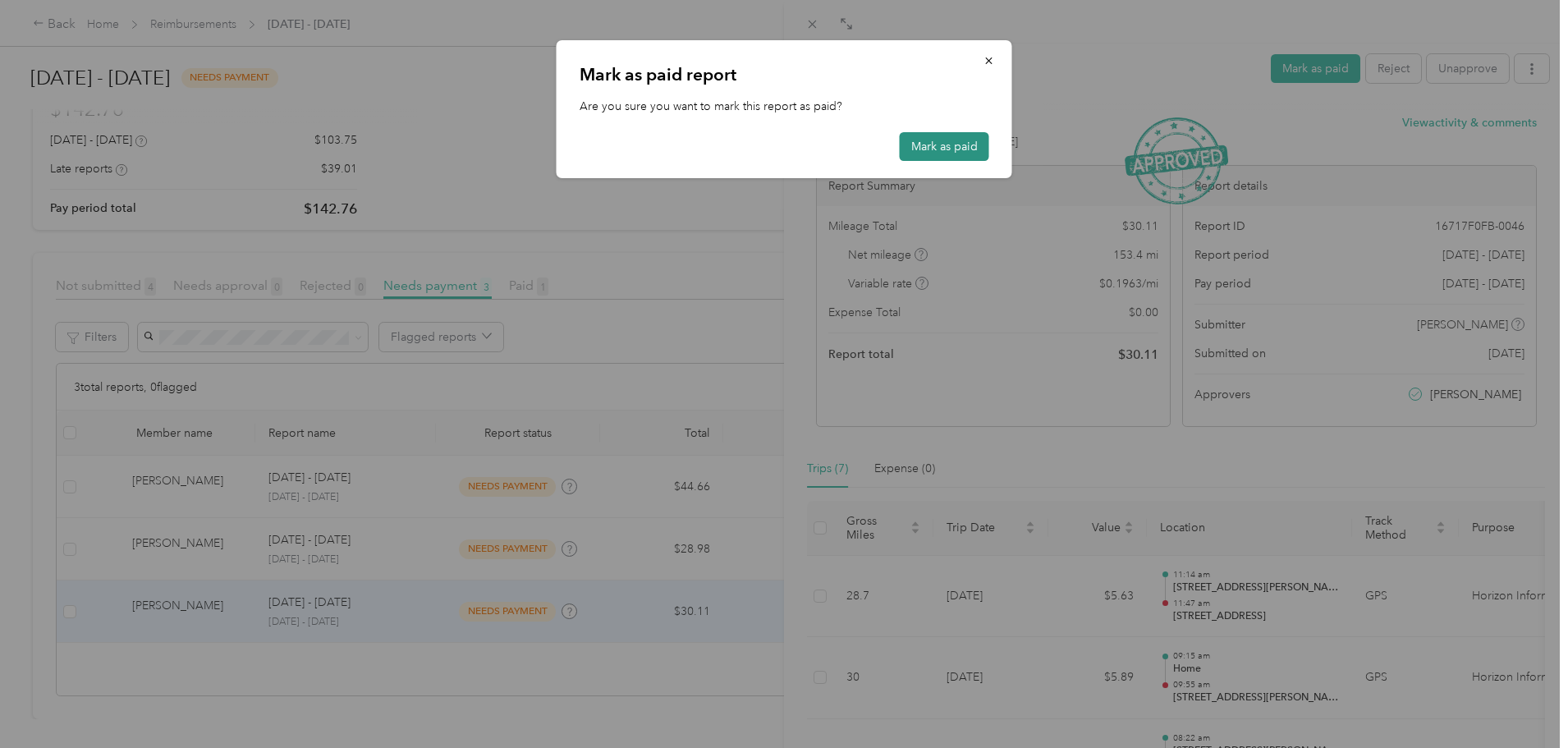
click at [954, 137] on button "Mark as paid" at bounding box center [944, 147] width 89 height 29
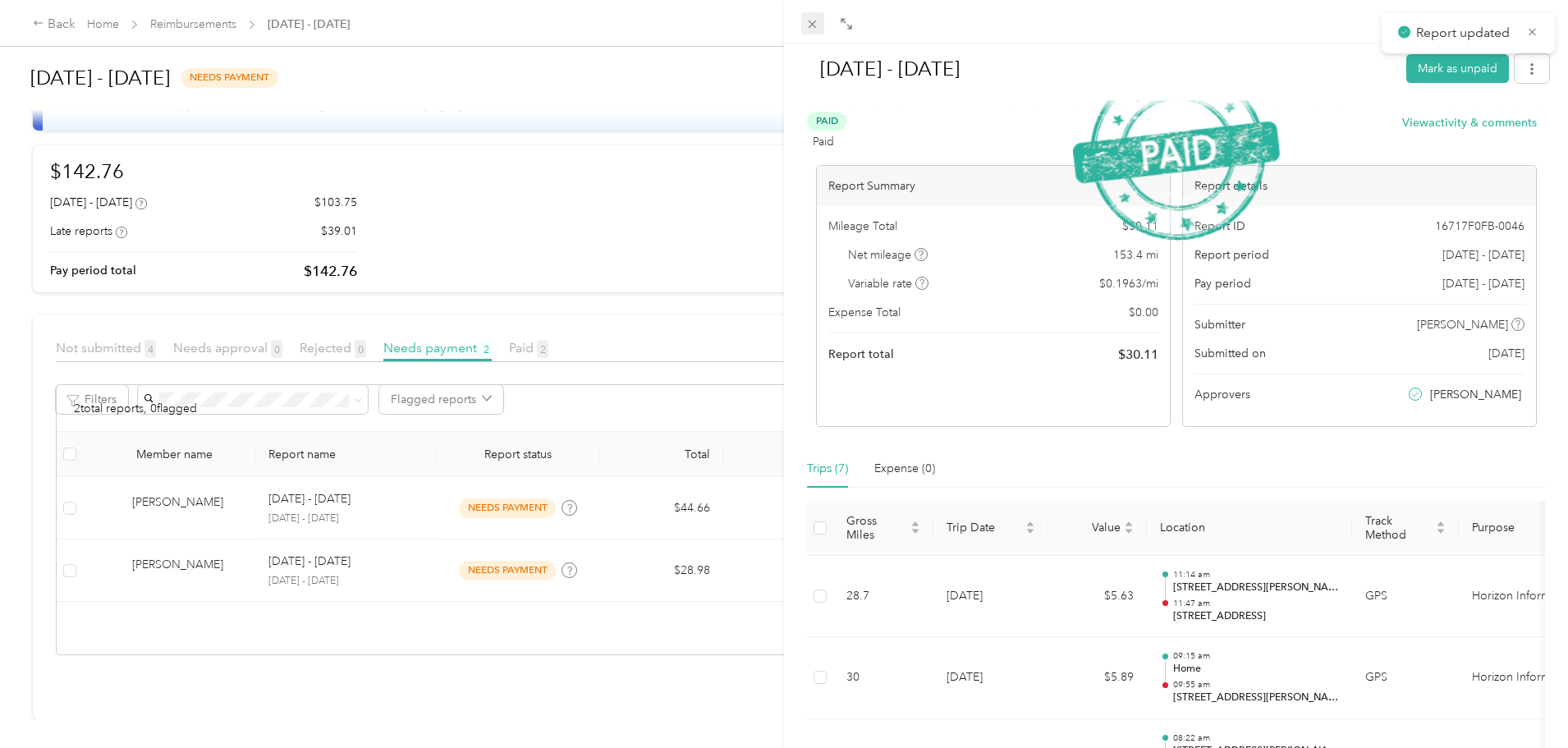
scroll to position [95, 0]
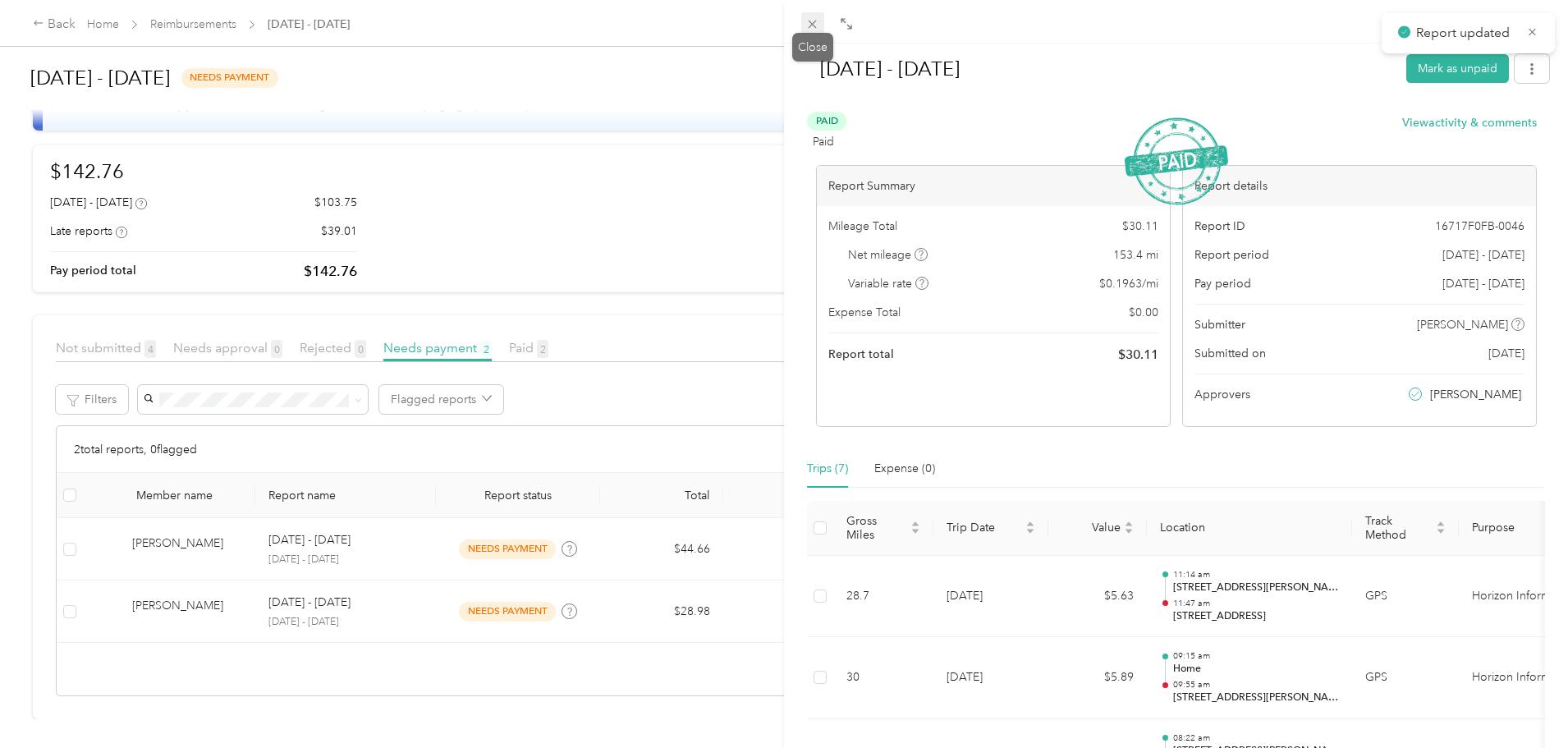
click at [807, 15] on span at bounding box center [813, 24] width 23 height 23
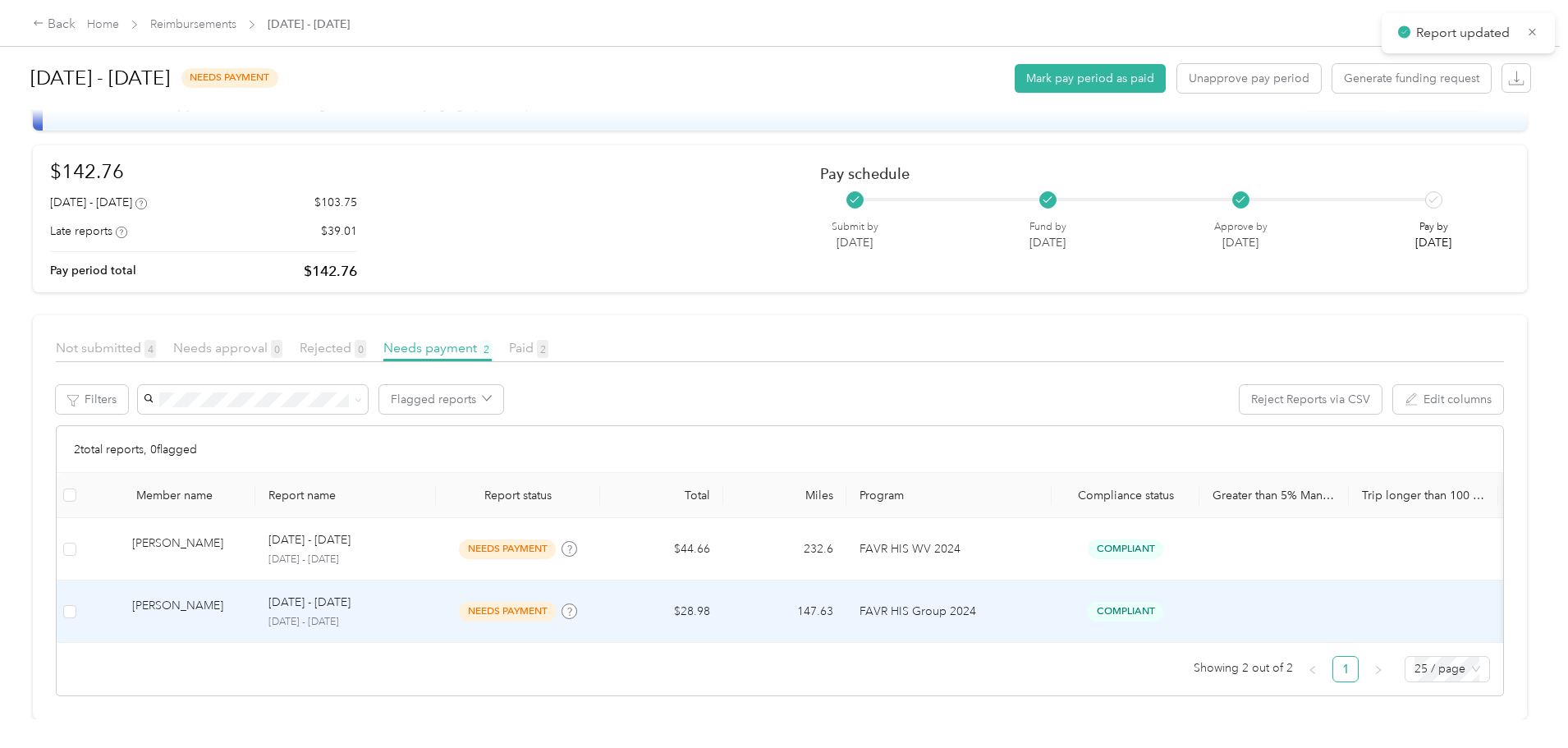
click at [723, 584] on td "$28.98" at bounding box center [661, 611] width 123 height 62
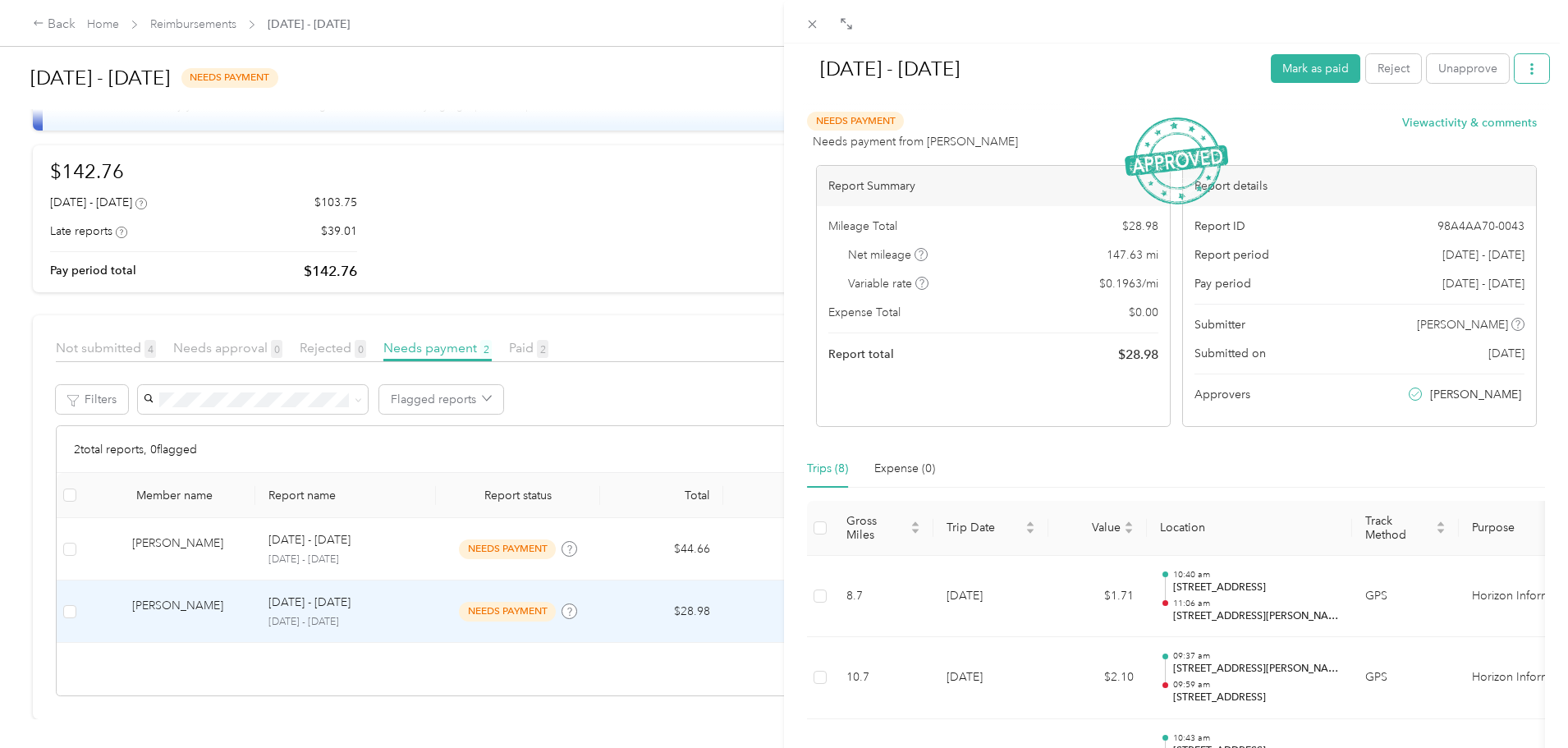
click at [1526, 67] on icon "button" at bounding box center [1531, 68] width 12 height 12
click at [1511, 124] on div "Download" at bounding box center [1477, 129] width 98 height 17
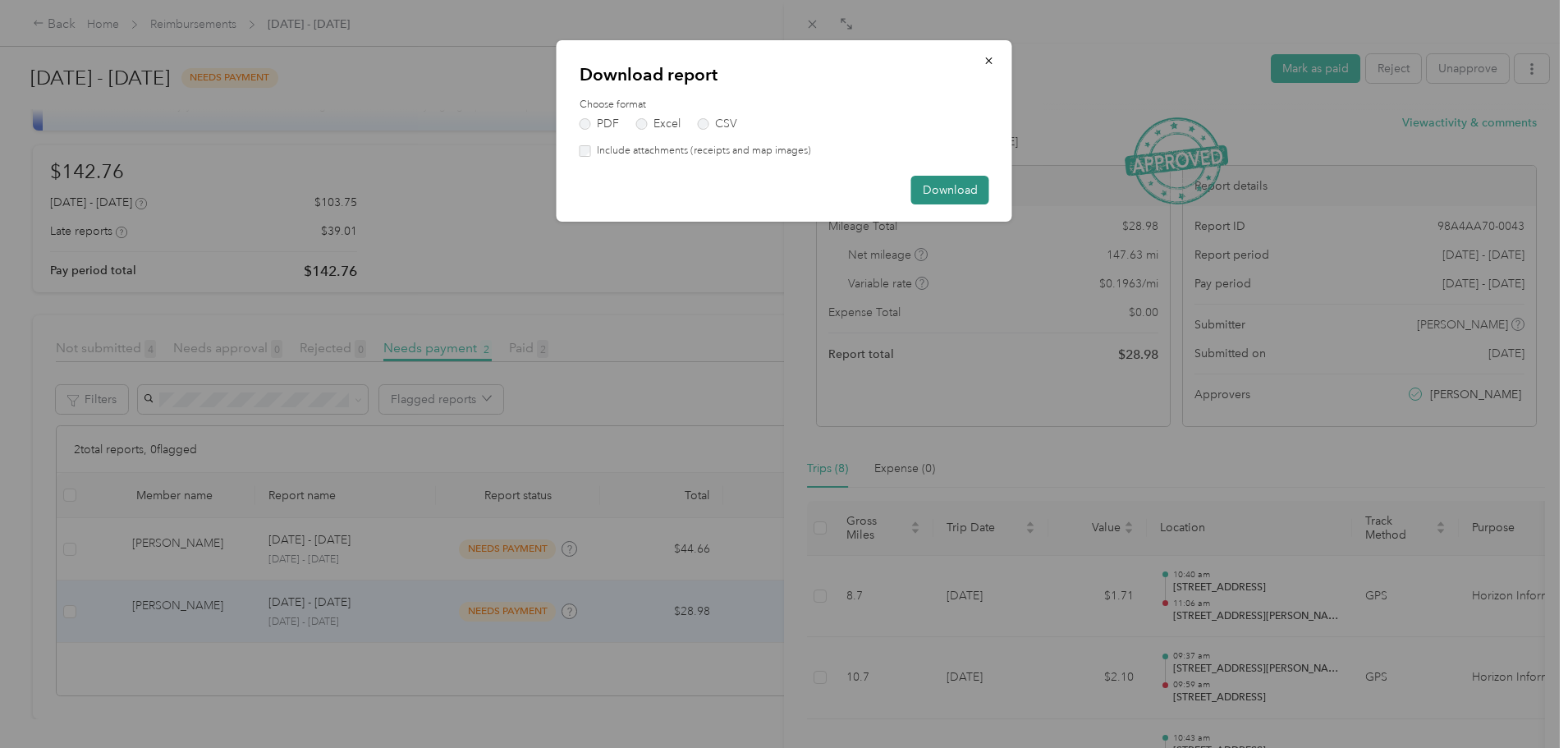
click at [950, 181] on button "Download" at bounding box center [950, 190] width 78 height 29
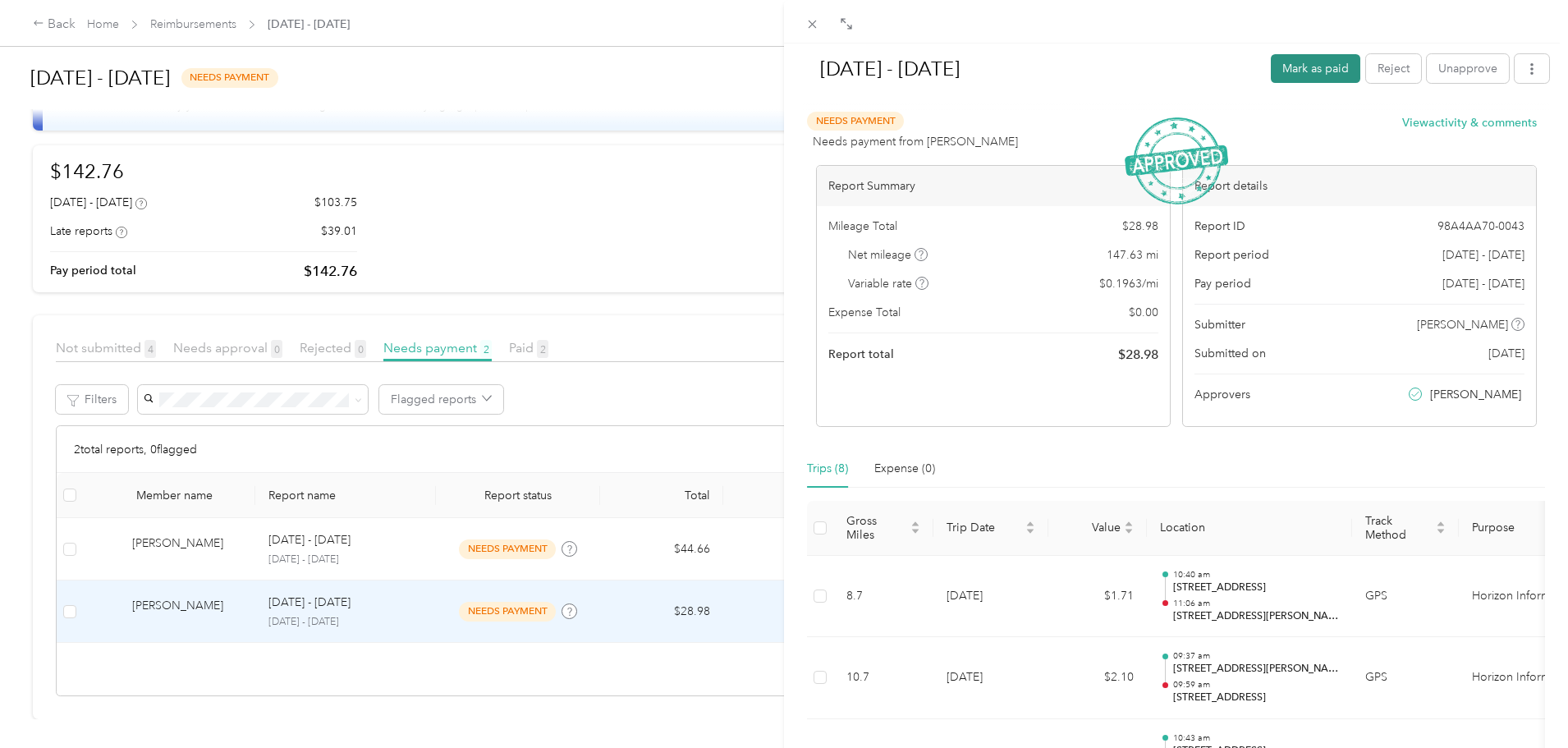
click at [1286, 75] on button "Mark as paid" at bounding box center [1314, 68] width 89 height 29
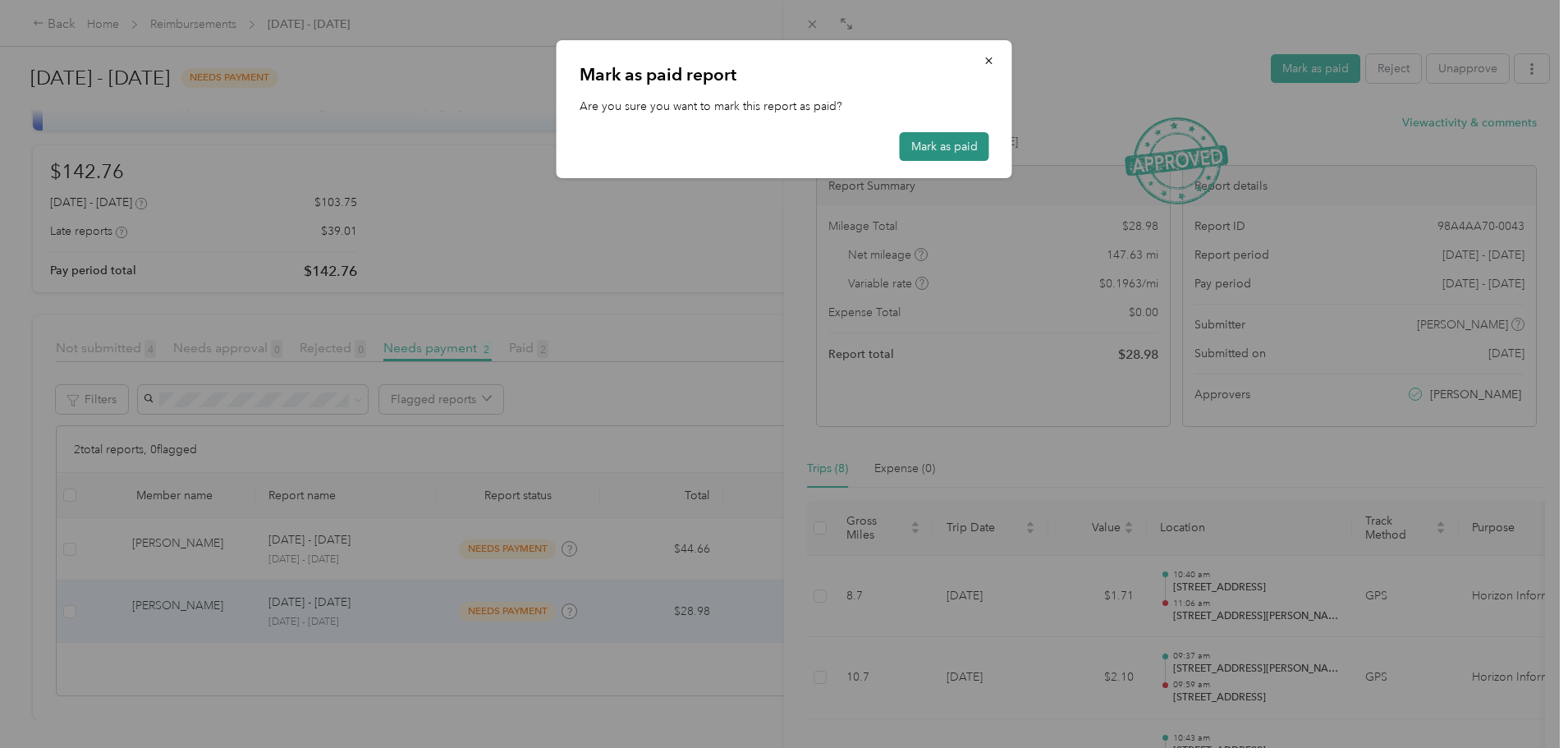
click at [963, 146] on button "Mark as paid" at bounding box center [944, 147] width 89 height 29
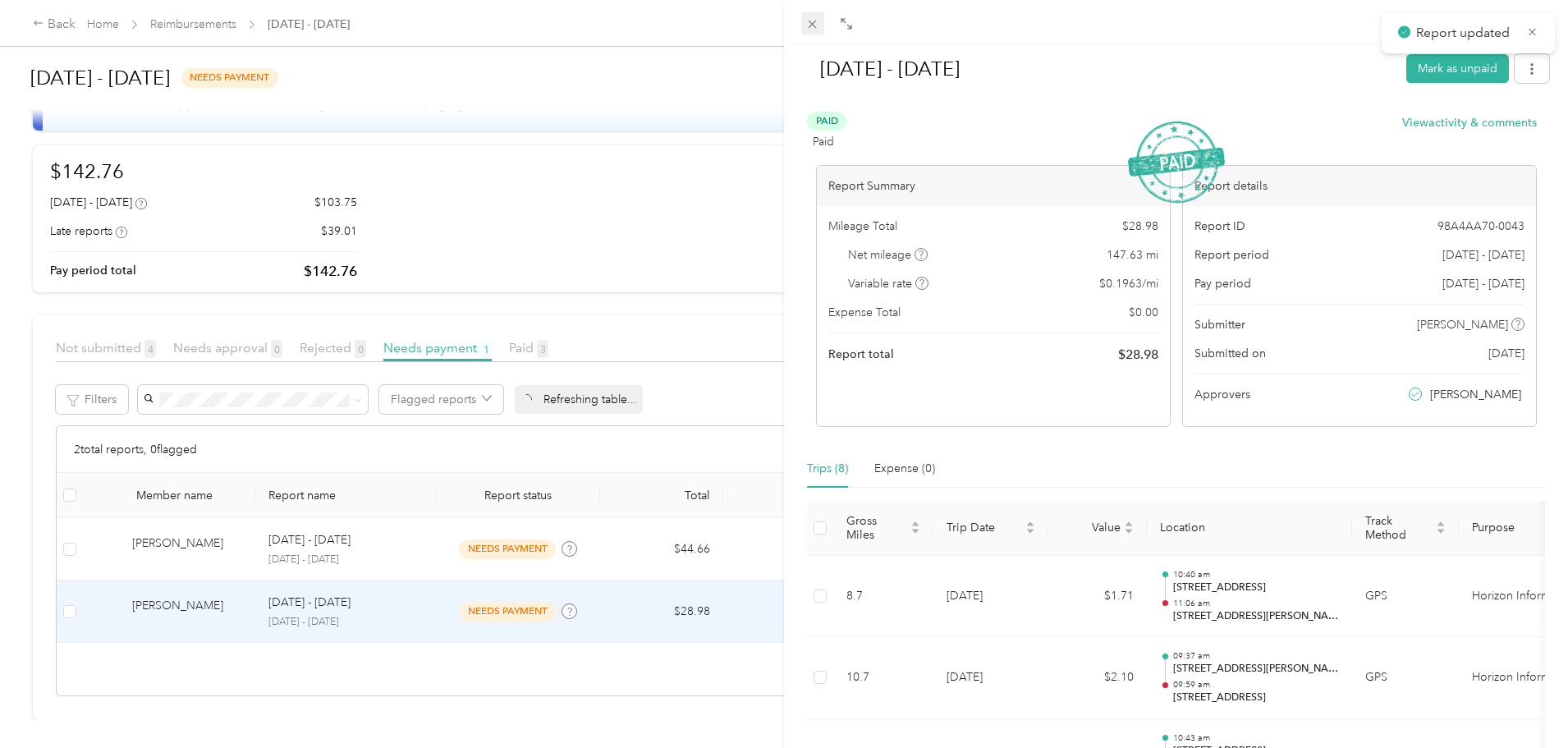
click at [811, 26] on icon at bounding box center [812, 24] width 14 height 14
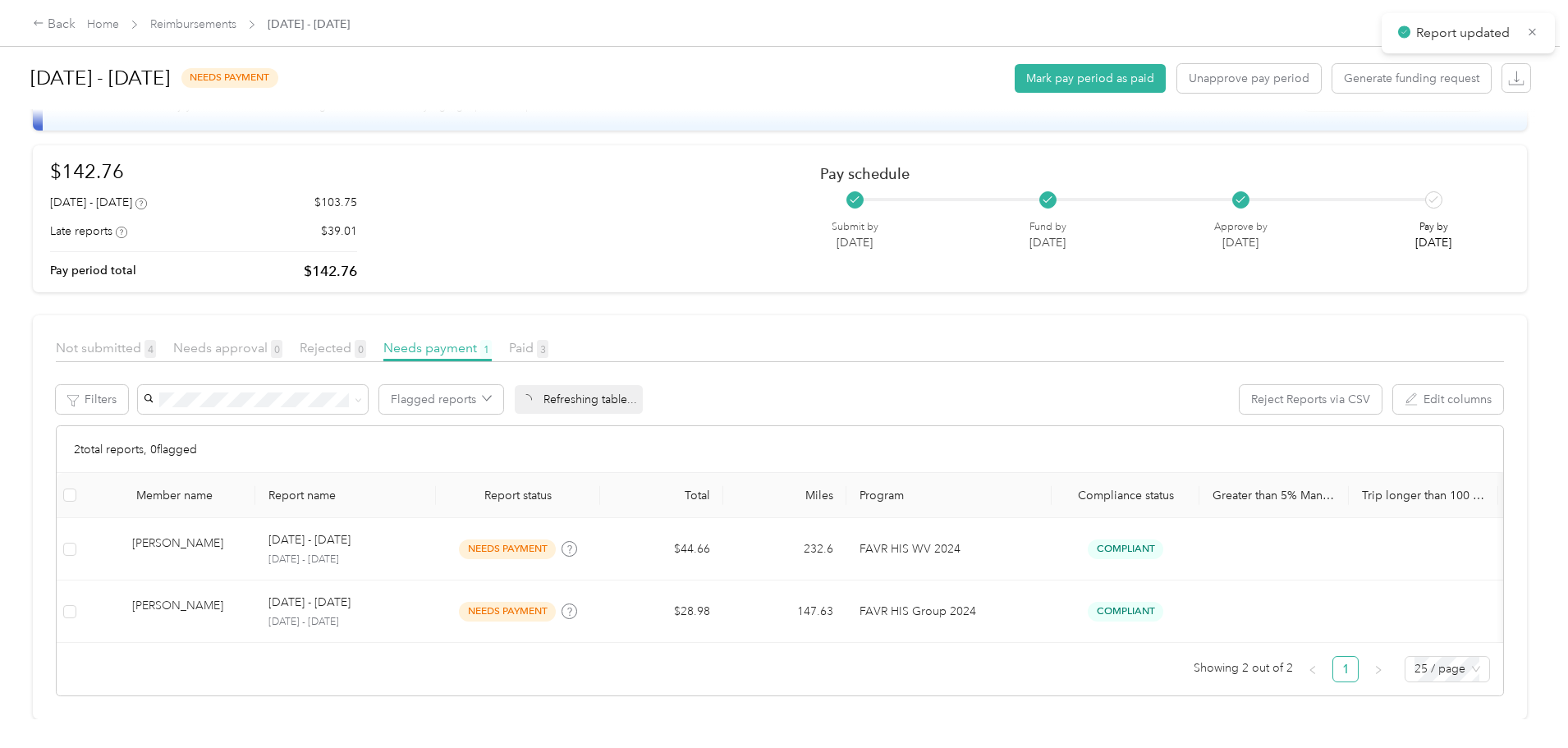
scroll to position [32, 0]
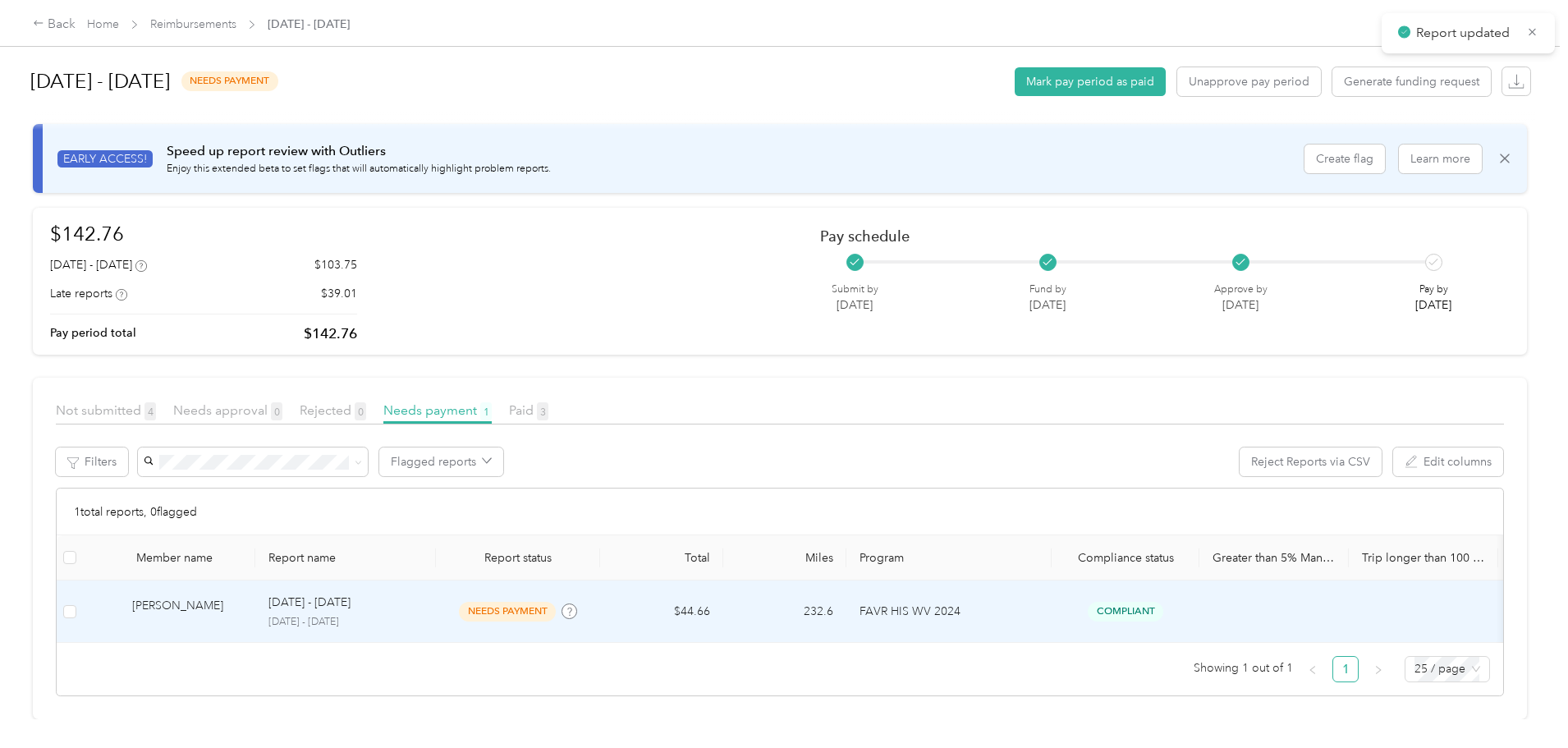
click at [436, 587] on td "[DATE] - [DATE] [DATE] - [DATE]" at bounding box center [345, 611] width 181 height 62
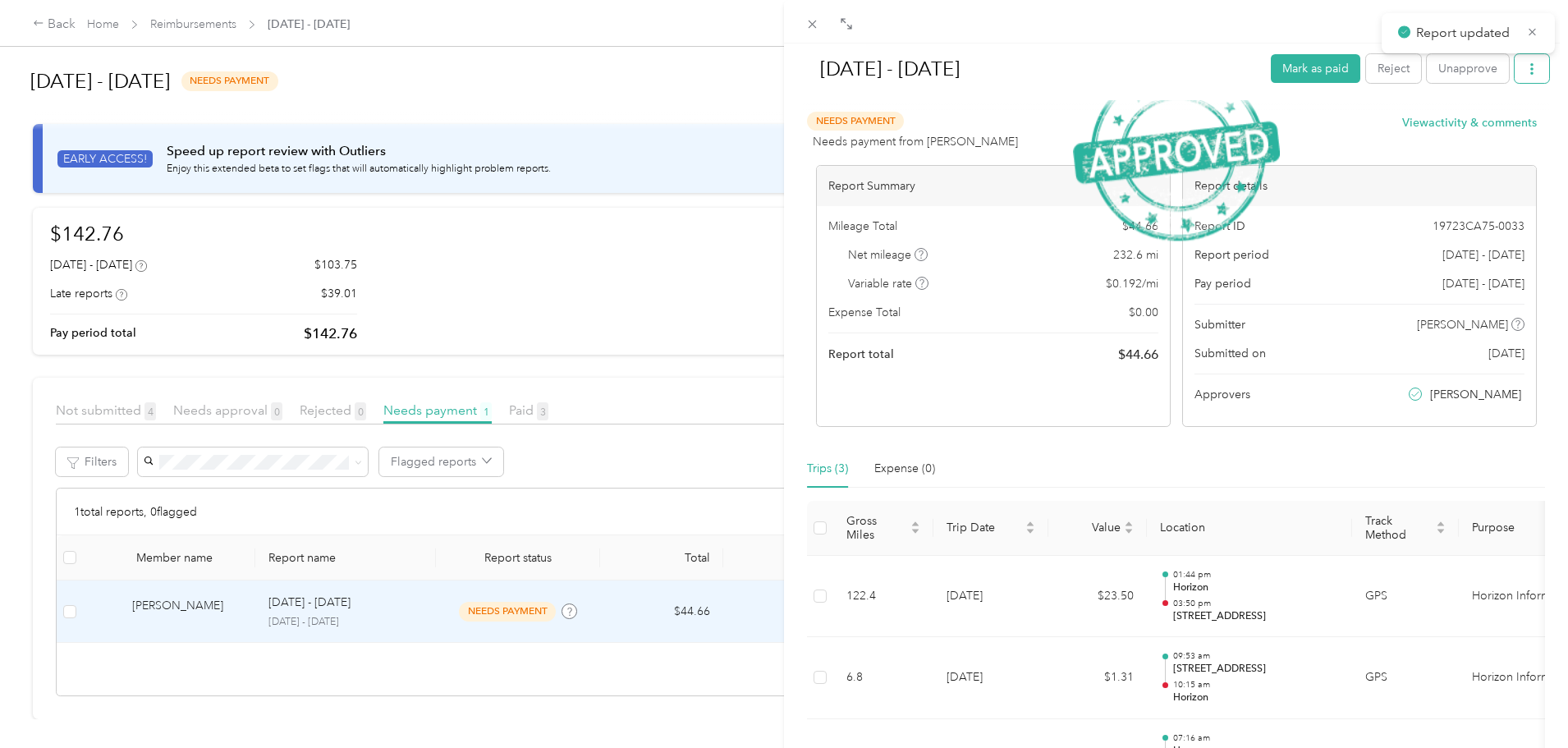
click at [1514, 74] on button "button" at bounding box center [1531, 68] width 34 height 29
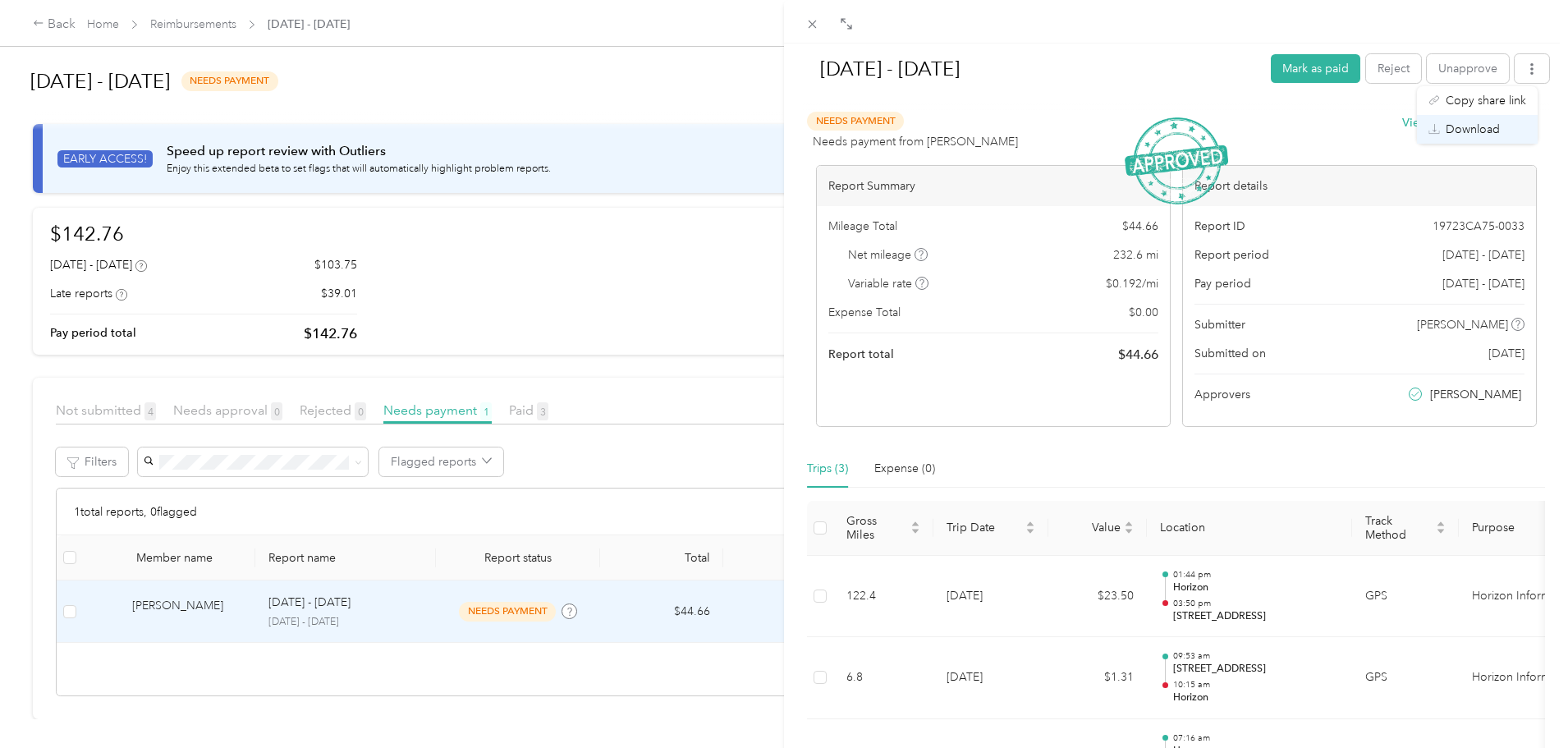
click at [1496, 125] on span "Download" at bounding box center [1473, 129] width 54 height 17
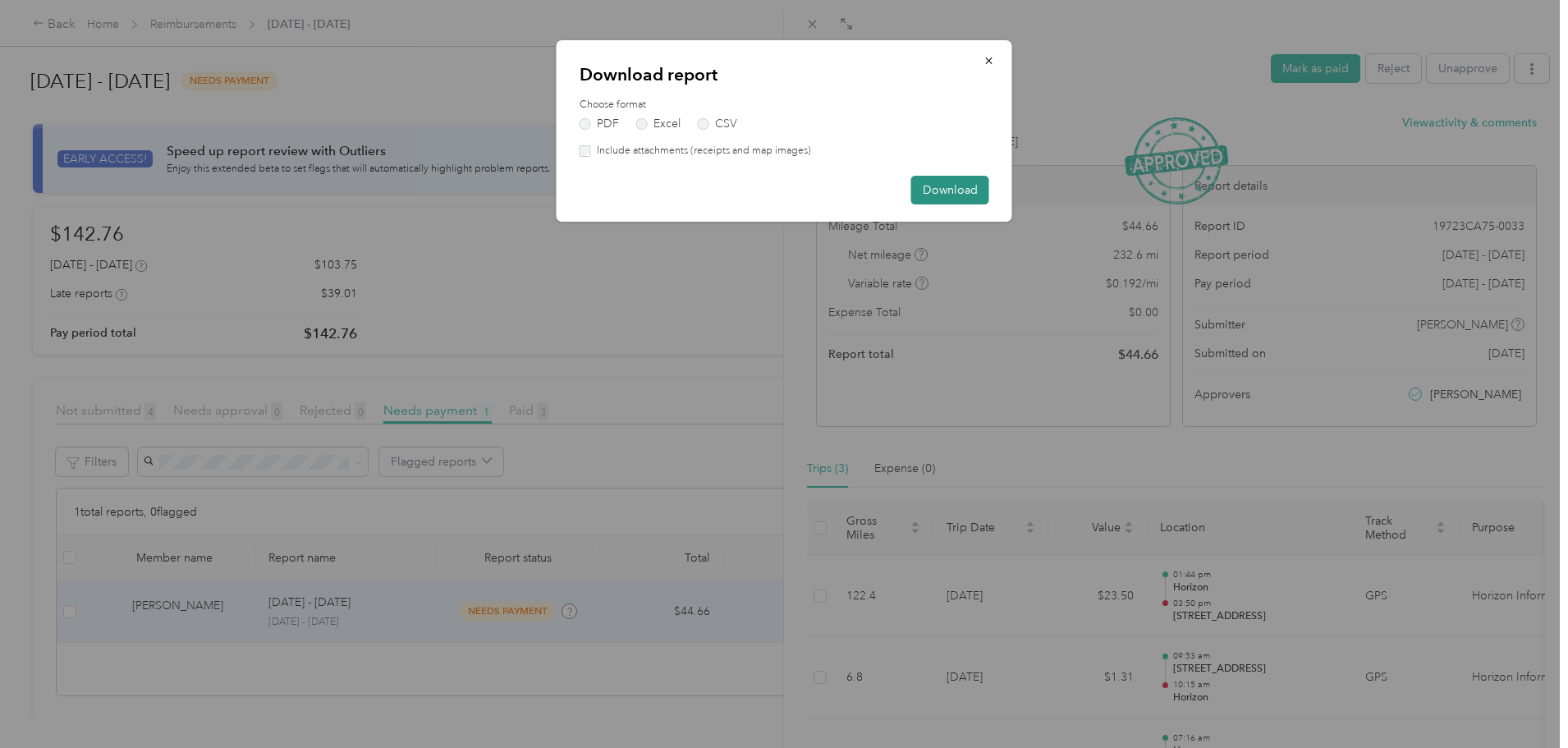
click at [948, 182] on button "Download" at bounding box center [950, 190] width 78 height 29
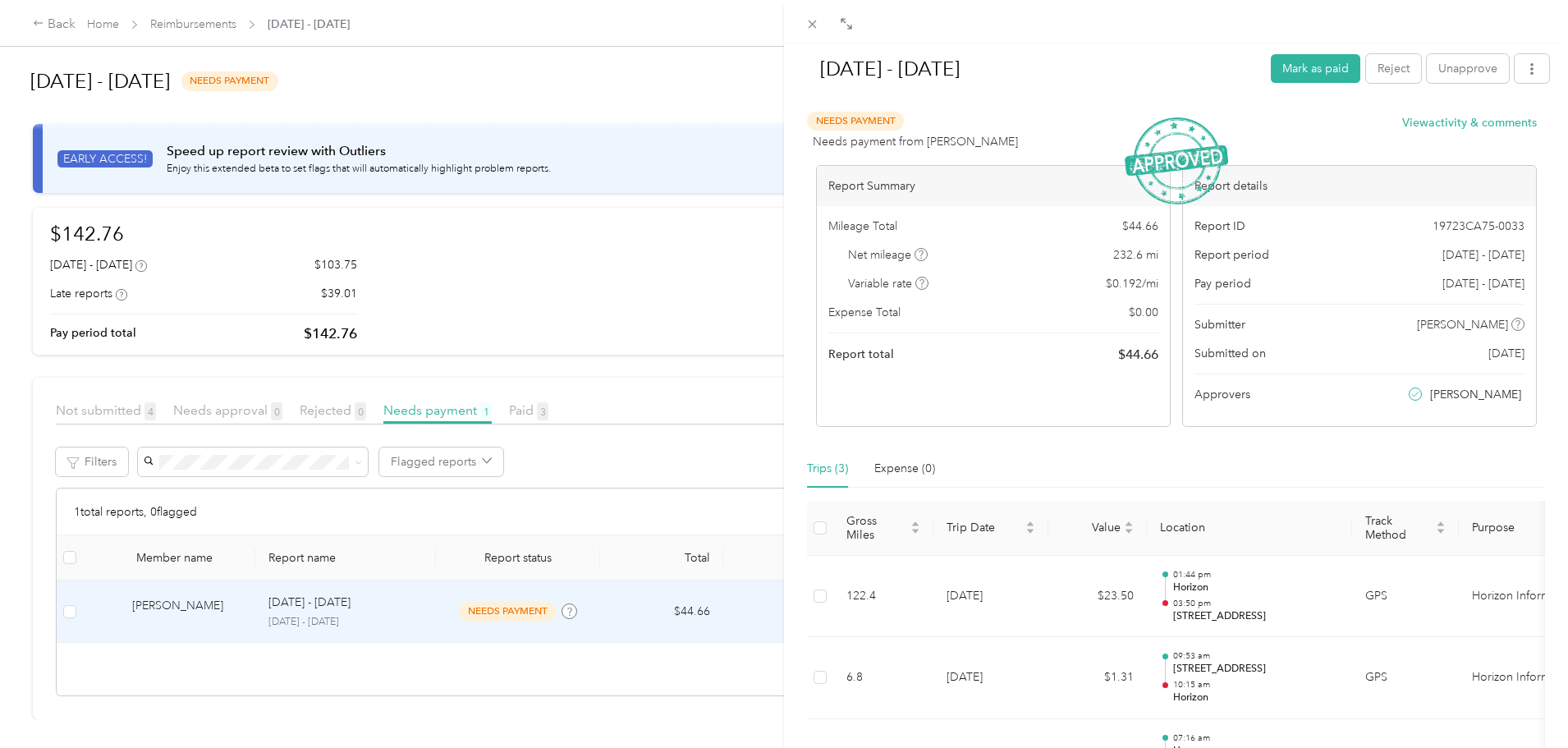
click at [1307, 51] on div "[DATE] - [DATE] [PERSON_NAME] as paid Reject Unapprove" at bounding box center [1175, 72] width 746 height 49
click at [1304, 58] on button "Mark as paid" at bounding box center [1314, 68] width 89 height 29
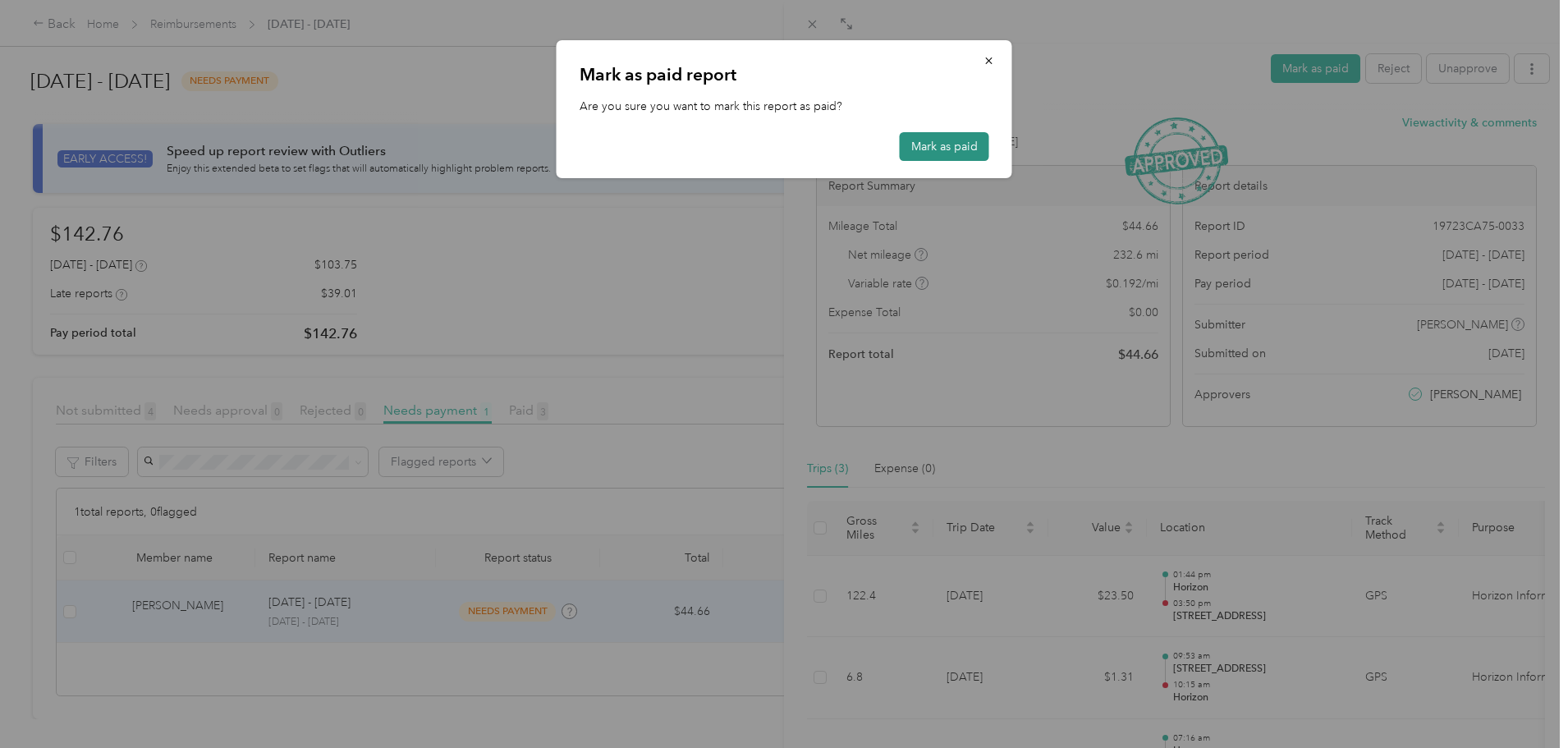
click at [924, 142] on button "Mark as paid" at bounding box center [944, 147] width 89 height 29
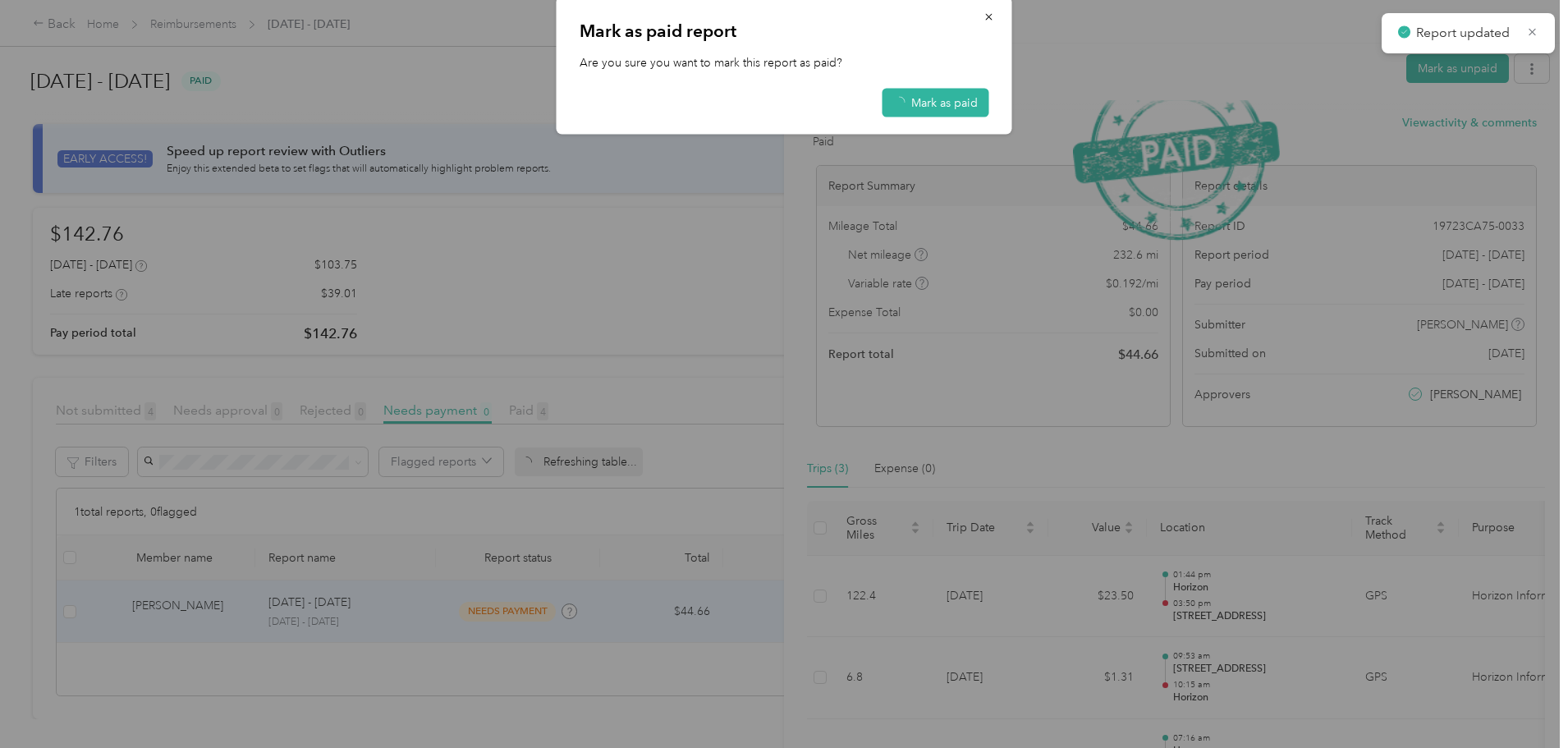
scroll to position [220, 0]
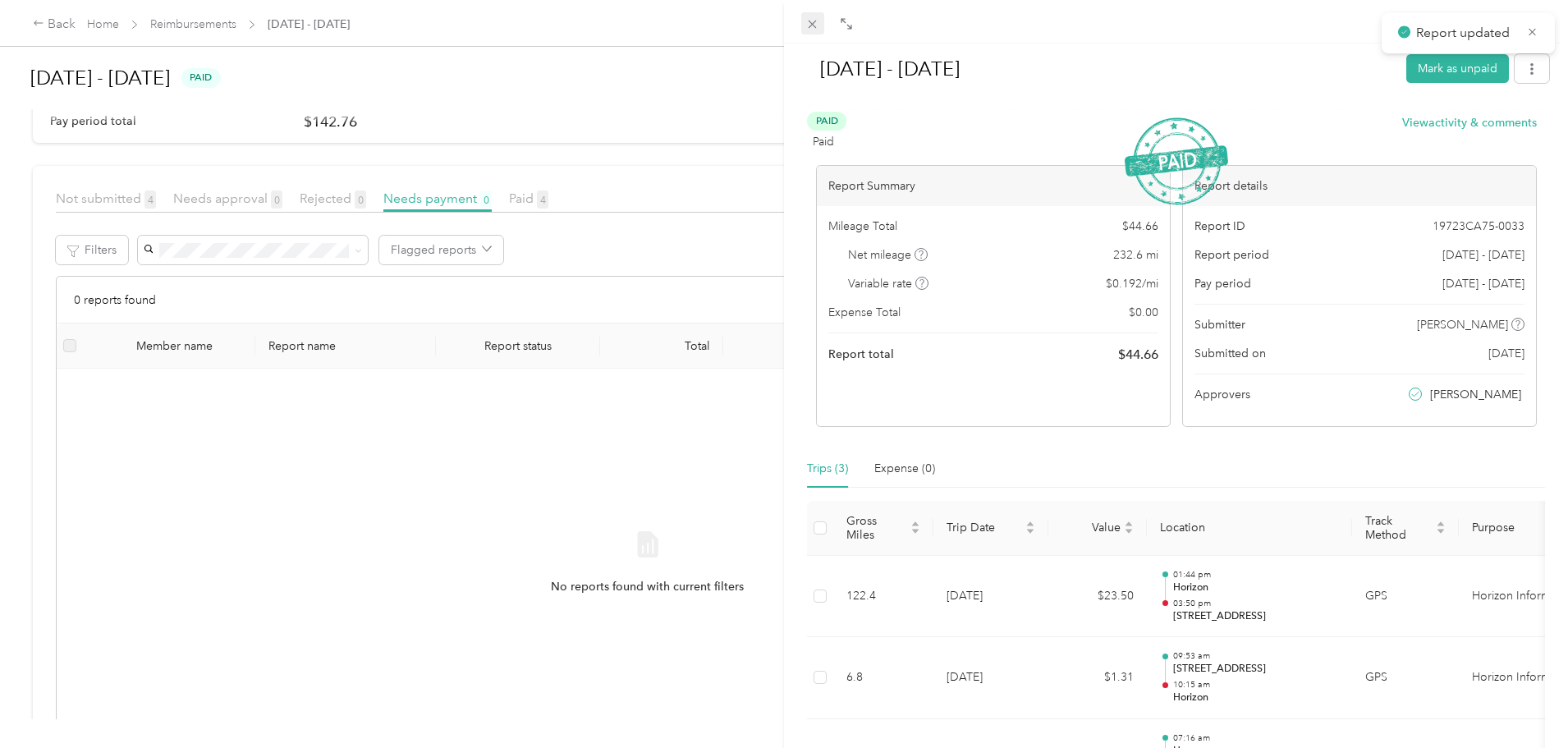
click at [816, 22] on icon at bounding box center [812, 24] width 8 height 8
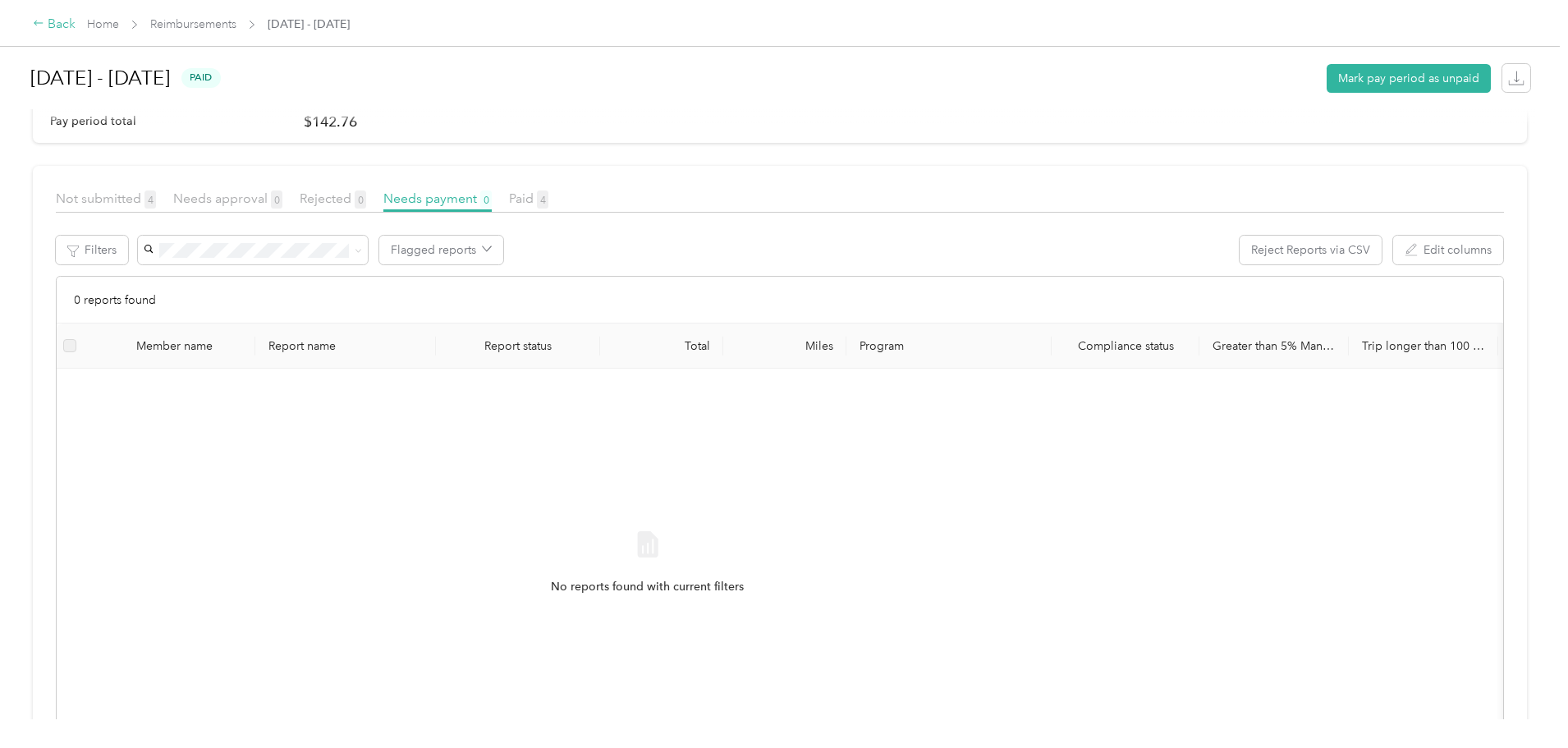
click at [44, 21] on icon at bounding box center [38, 23] width 12 height 12
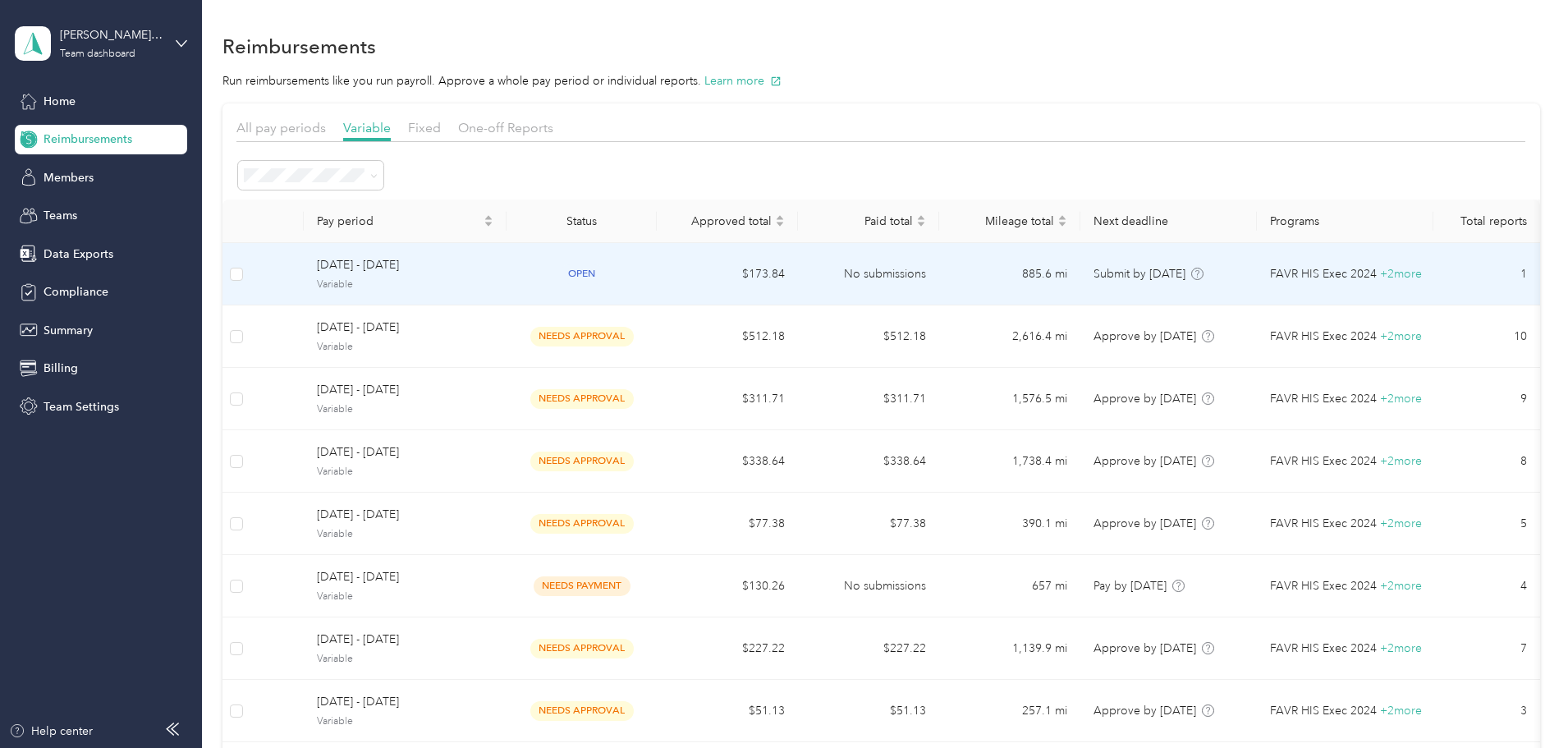
click at [493, 271] on span "[DATE] - [DATE]" at bounding box center [405, 266] width 176 height 18
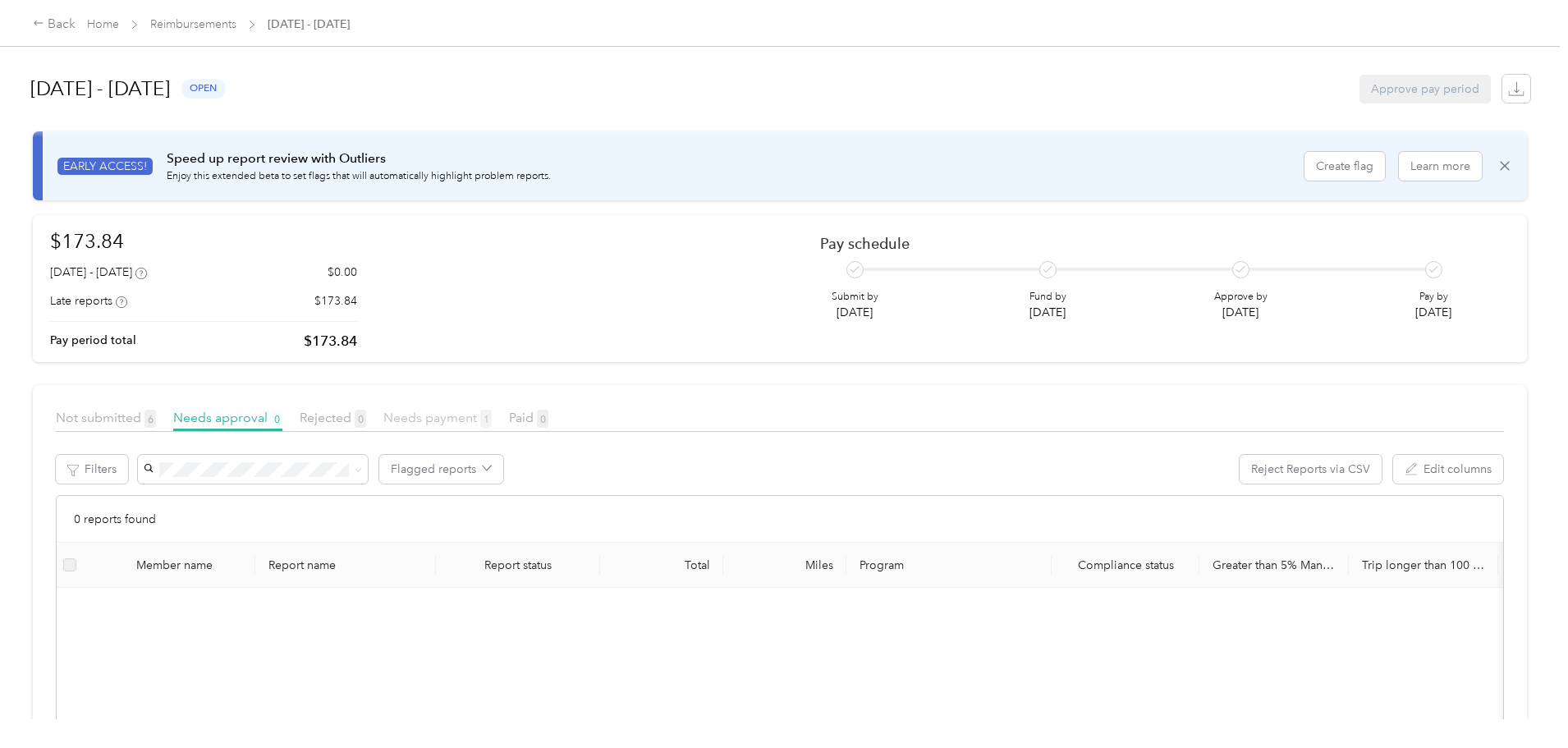
click at [492, 415] on span "Needs payment 1" at bounding box center [437, 417] width 108 height 15
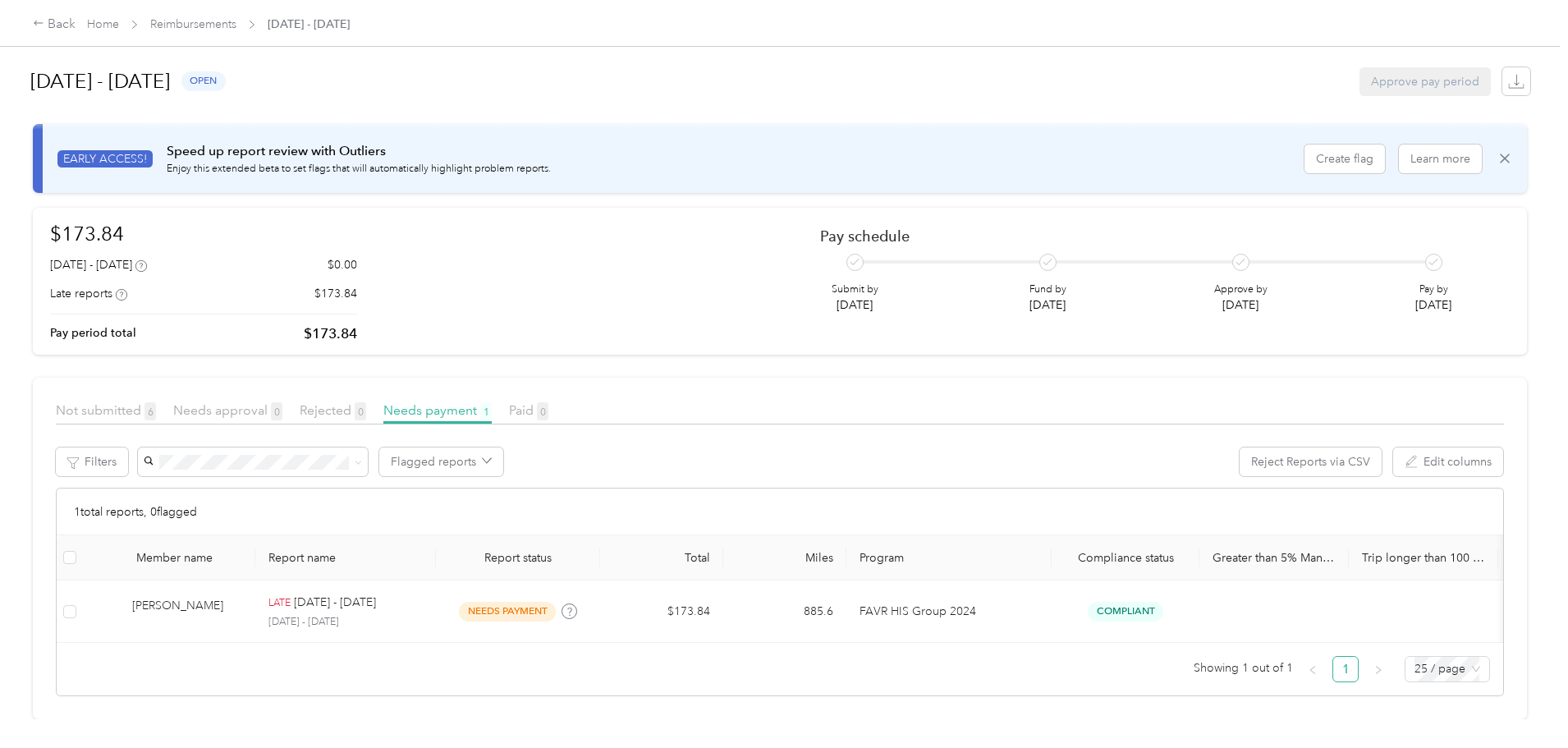
scroll to position [32, 0]
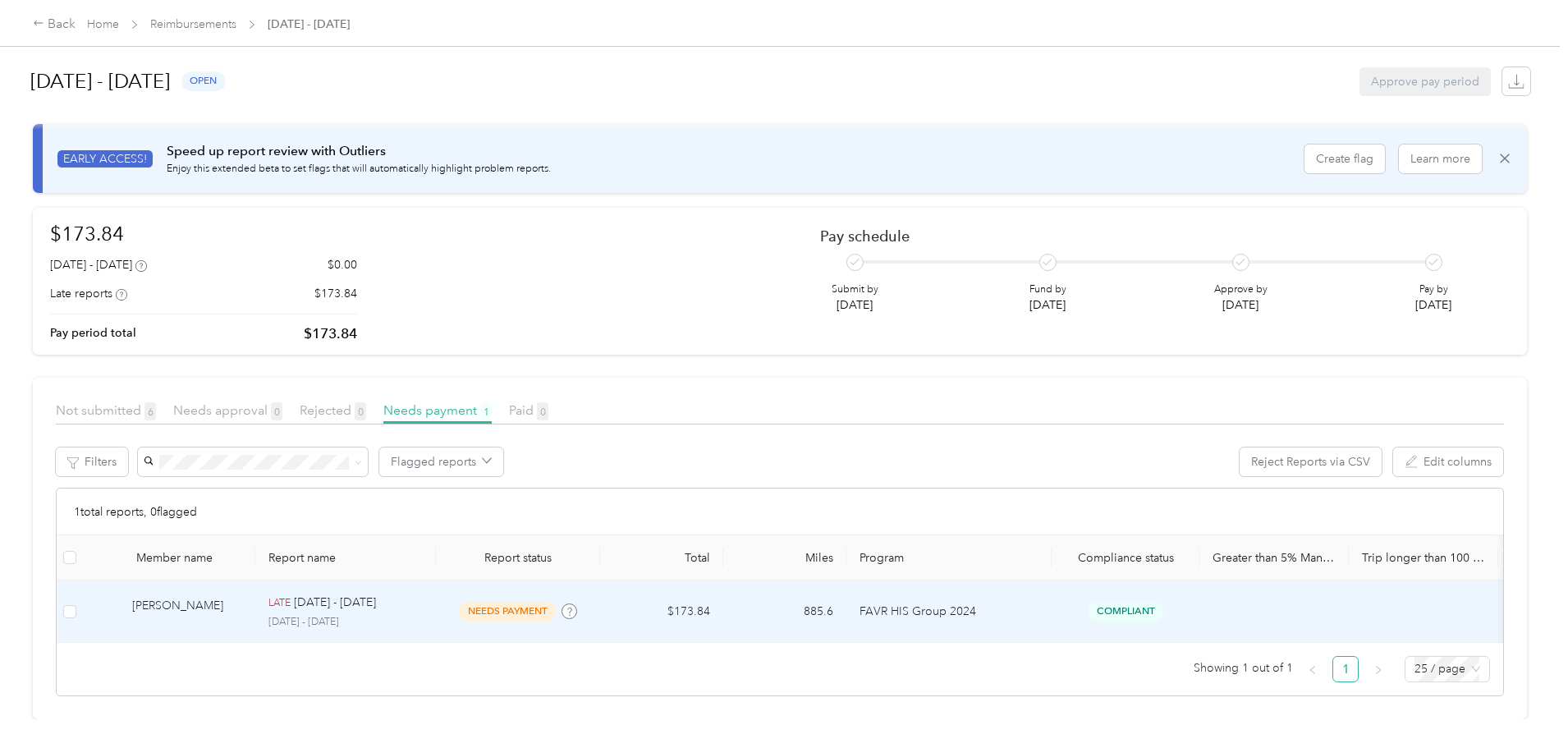
click at [242, 597] on div "[PERSON_NAME]" at bounding box center [187, 611] width 110 height 29
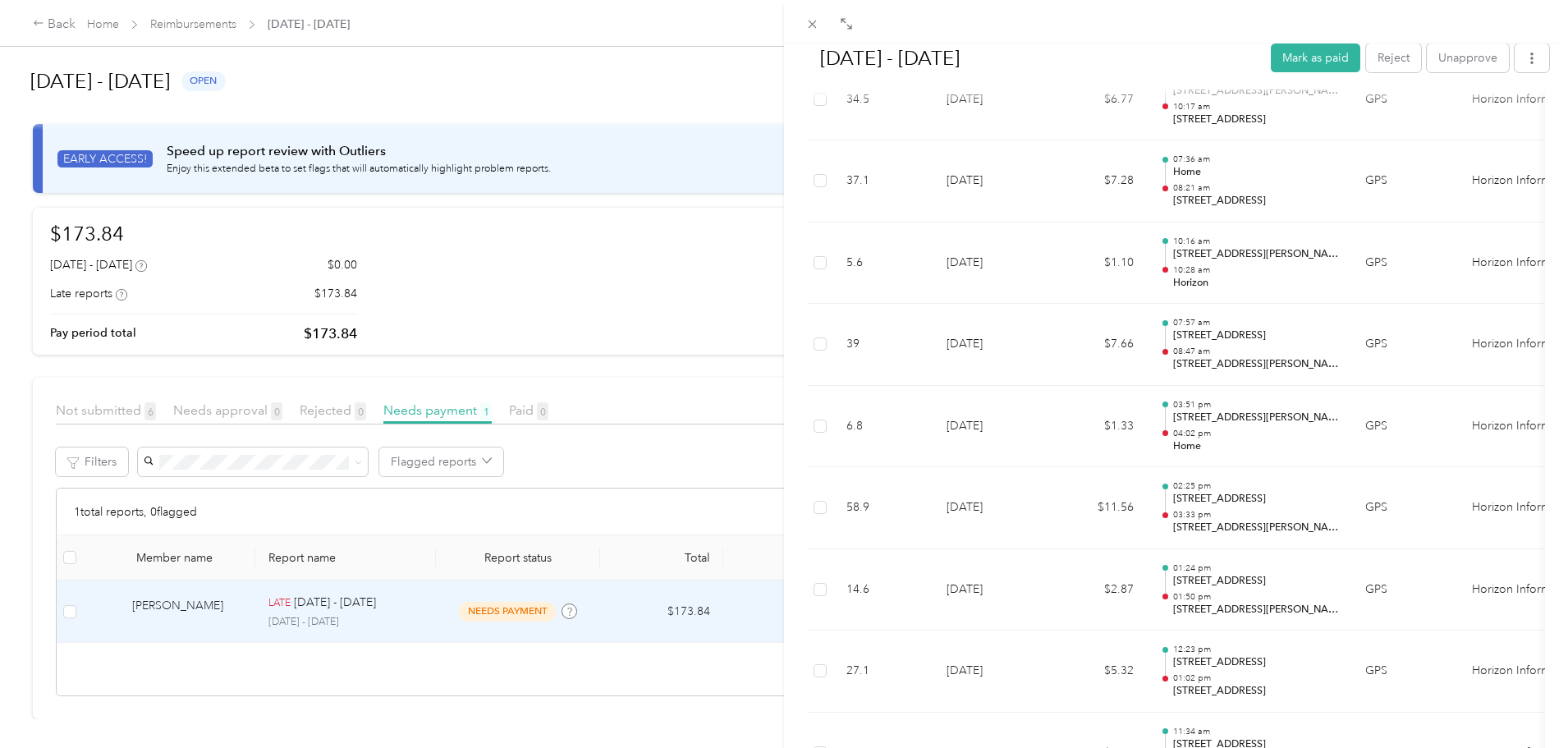
scroll to position [904, 0]
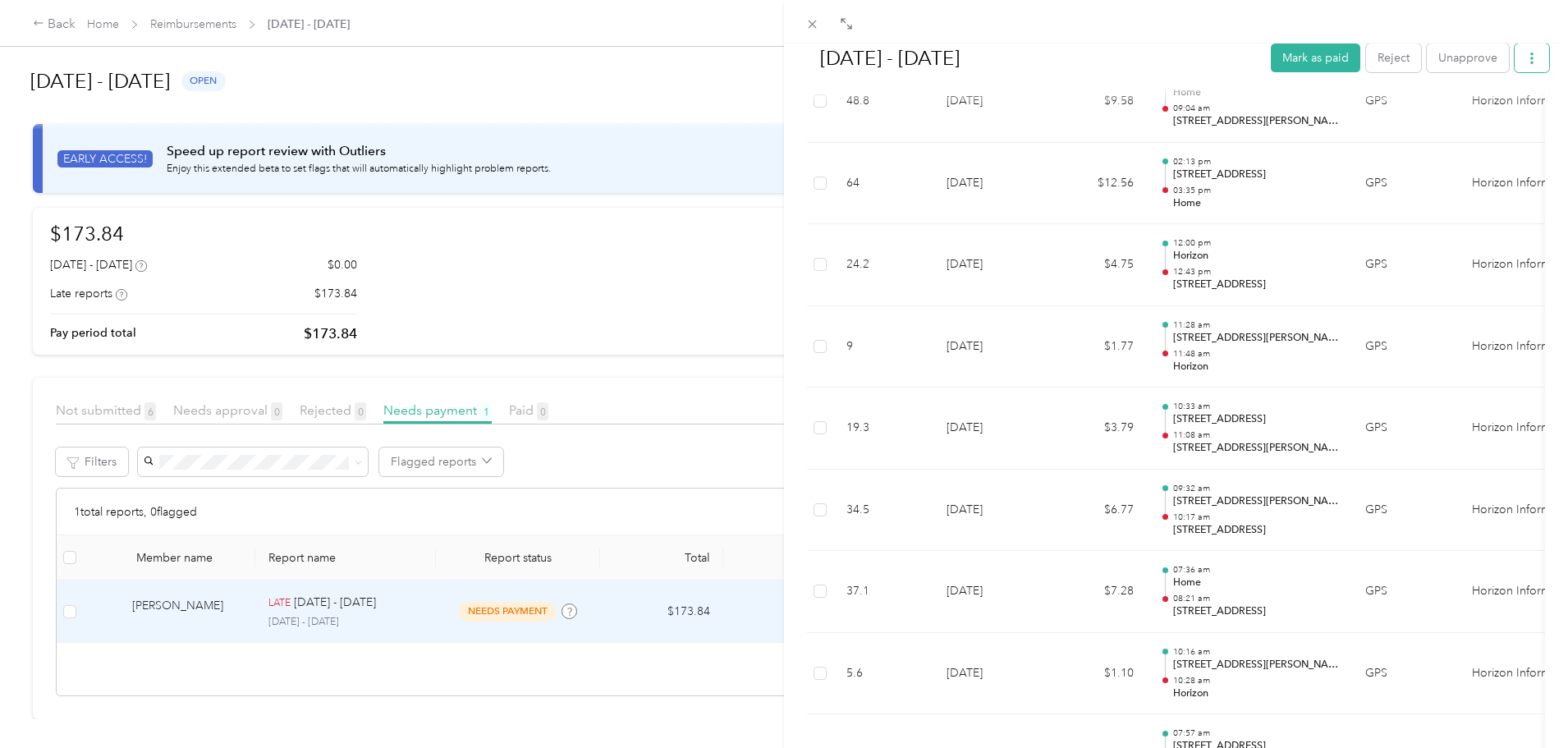
click at [1514, 70] on button "button" at bounding box center [1531, 58] width 34 height 29
click at [1429, 121] on icon at bounding box center [1435, 122] width 11 height 3
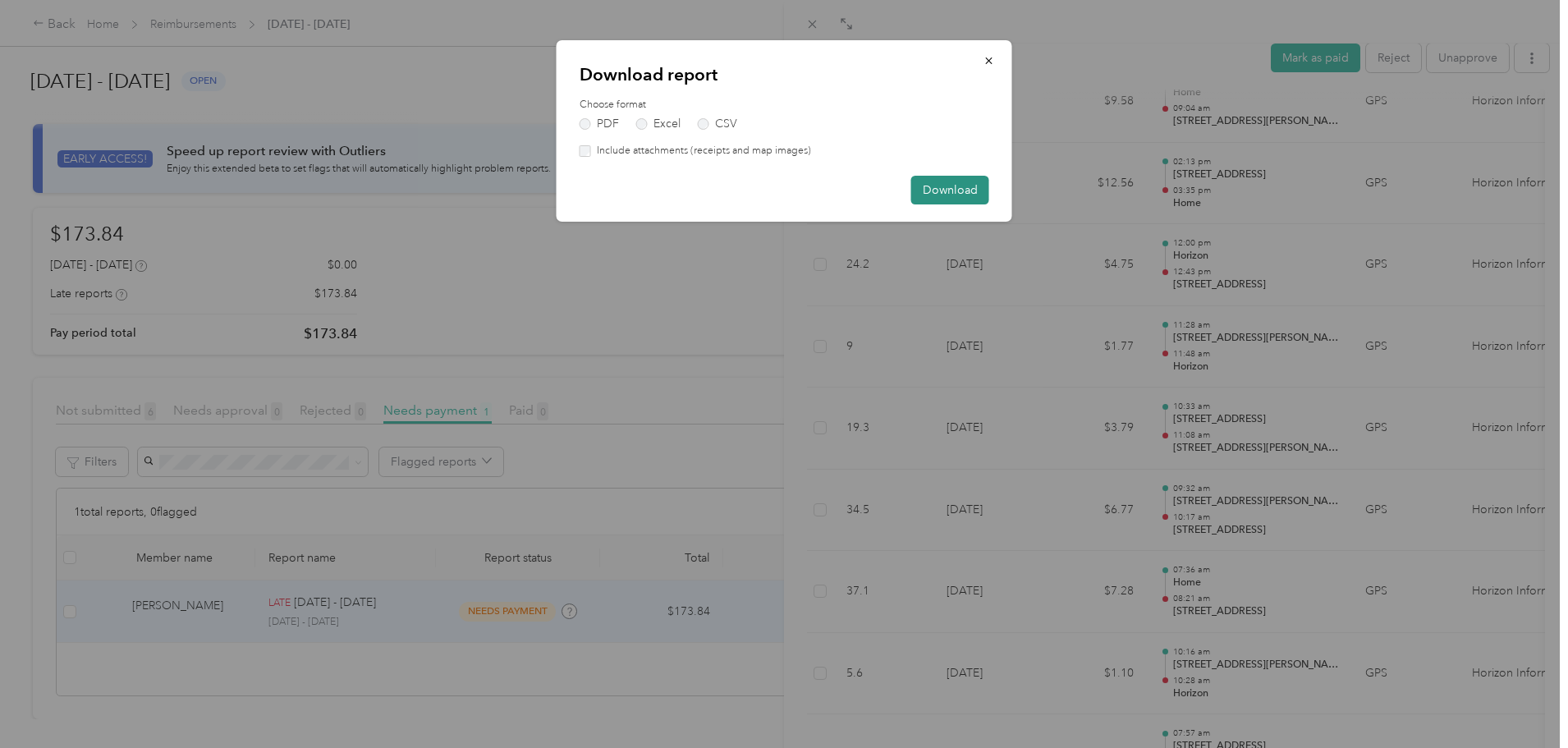
click at [960, 176] on button "Download" at bounding box center [950, 190] width 78 height 29
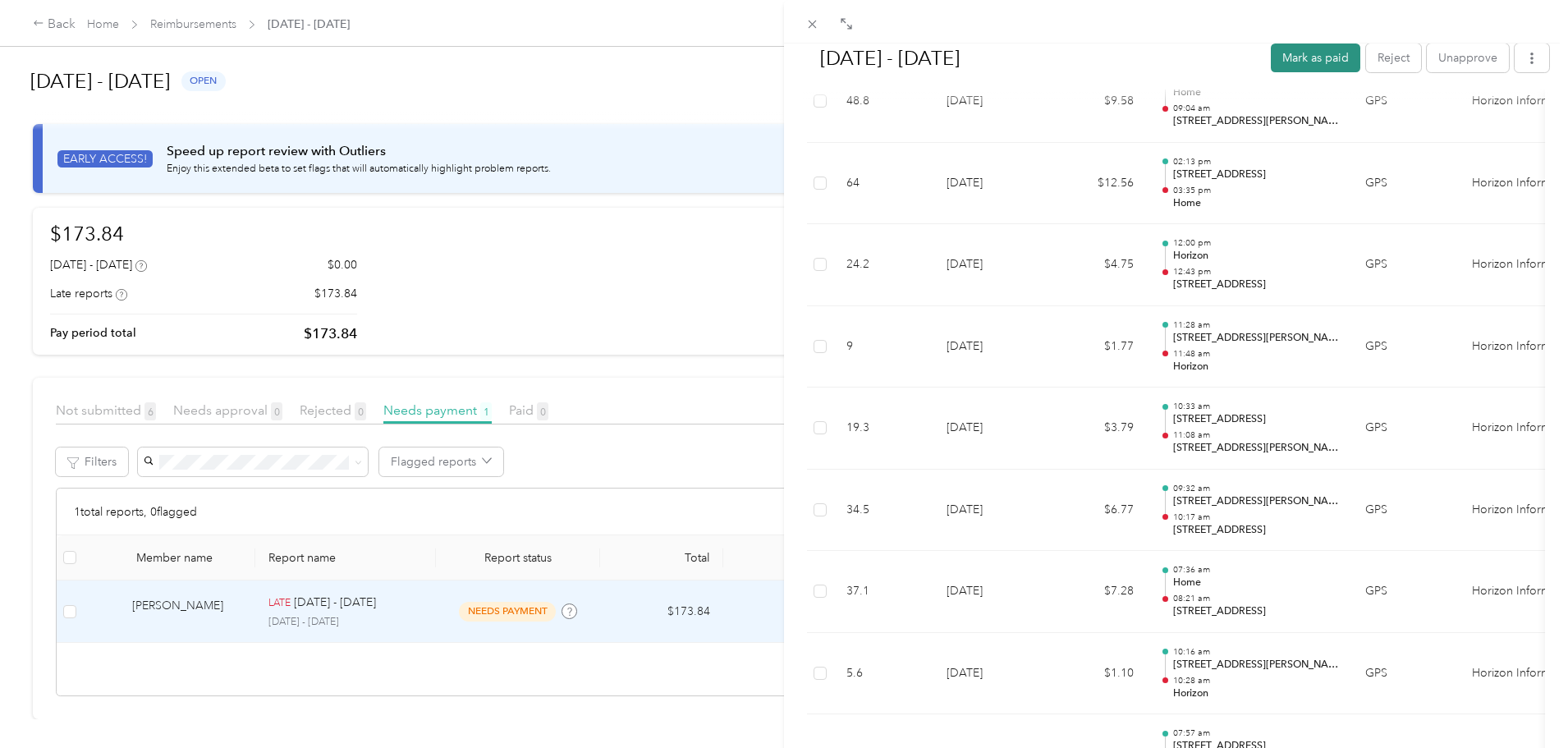
click at [1290, 49] on button "Mark as paid" at bounding box center [1314, 58] width 89 height 29
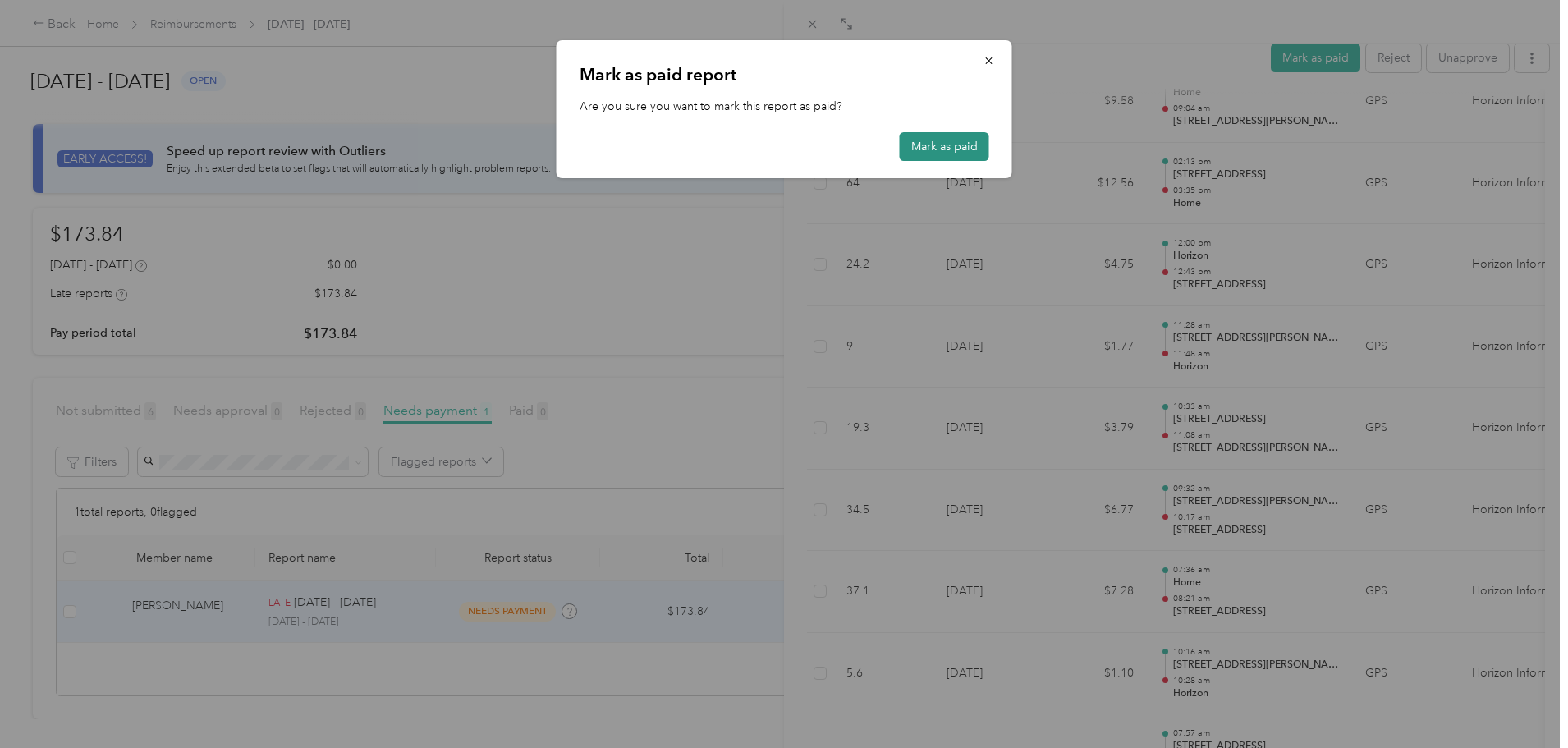
click at [914, 142] on button "Mark as paid" at bounding box center [944, 147] width 89 height 29
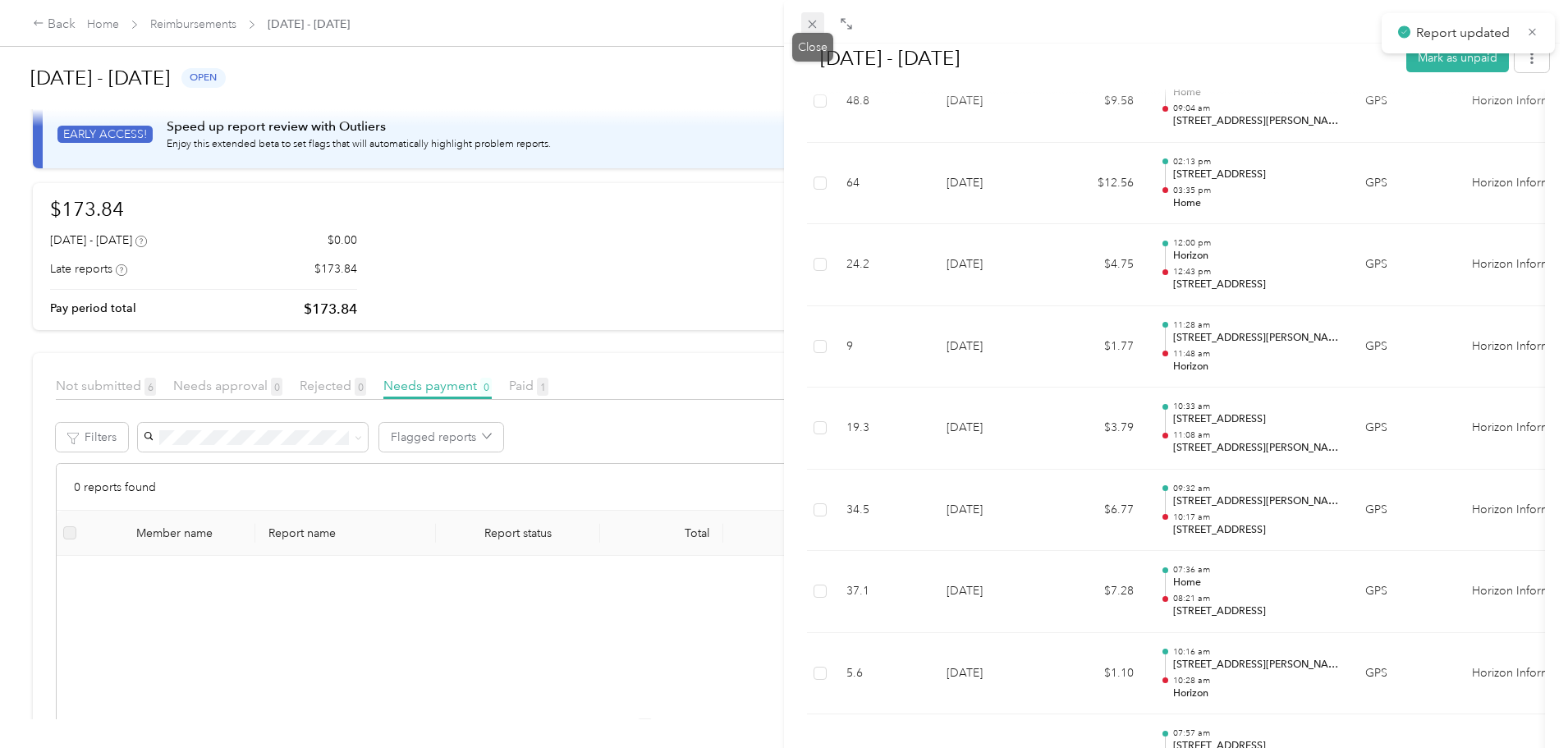
click at [805, 28] on icon at bounding box center [812, 24] width 14 height 14
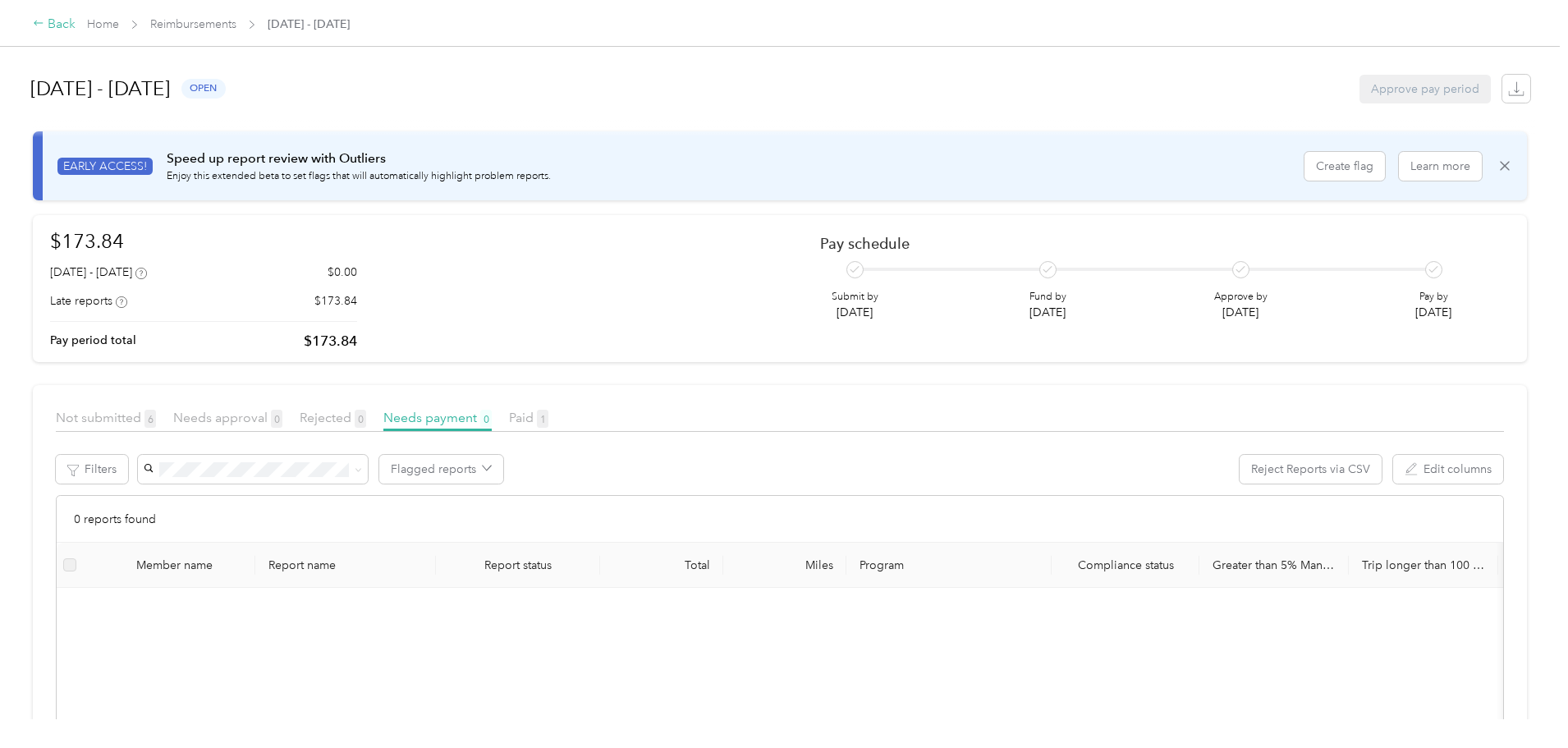
click at [44, 27] on icon at bounding box center [38, 23] width 12 height 12
